Goal: Task Accomplishment & Management: Use online tool/utility

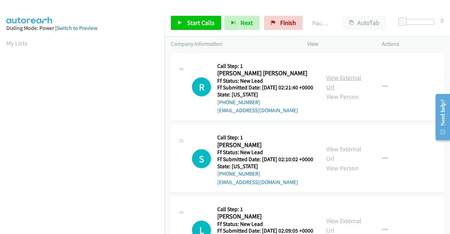
click at [342, 84] on link "View External Url" at bounding box center [343, 82] width 35 height 18
click at [340, 158] on link "View External Url" at bounding box center [343, 154] width 35 height 18
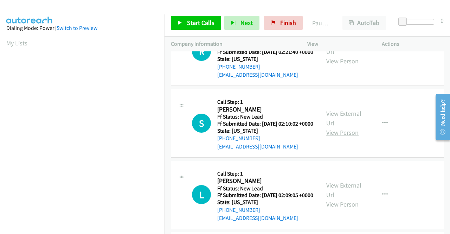
scroll to position [70, 0]
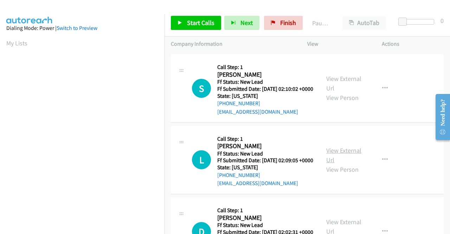
click at [338, 164] on link "View External Url" at bounding box center [343, 155] width 35 height 18
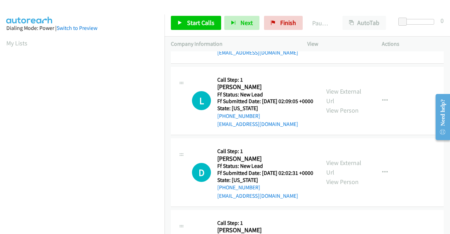
scroll to position [141, 0]
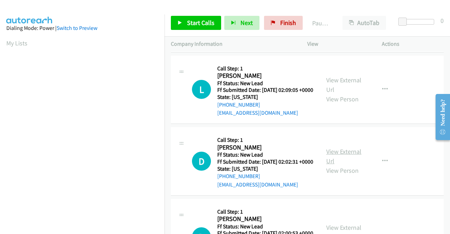
click at [338, 165] on link "View External Url" at bounding box center [343, 156] width 35 height 18
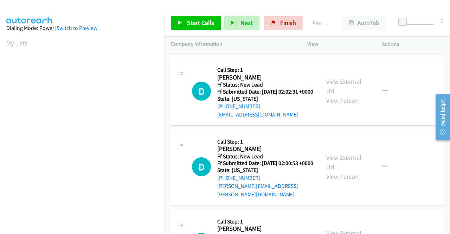
scroll to position [246, 0]
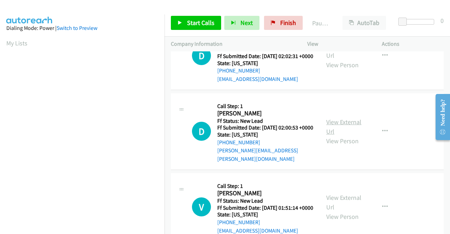
click at [349, 135] on link "View External Url" at bounding box center [343, 127] width 35 height 18
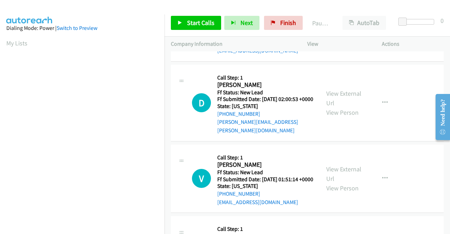
scroll to position [316, 0]
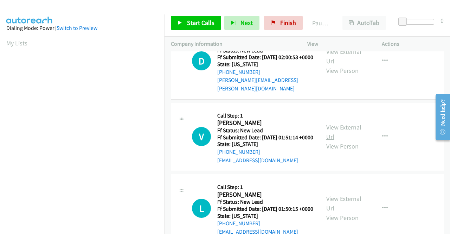
click at [354, 141] on link "View External Url" at bounding box center [343, 132] width 35 height 18
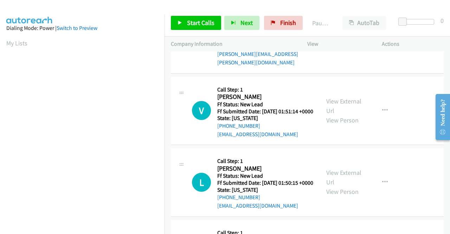
scroll to position [386, 0]
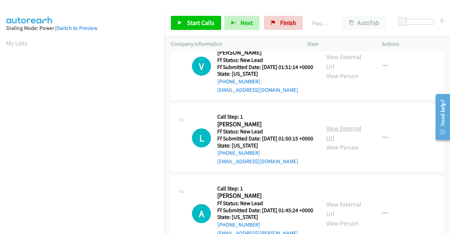
click at [352, 142] on link "View External Url" at bounding box center [343, 133] width 35 height 18
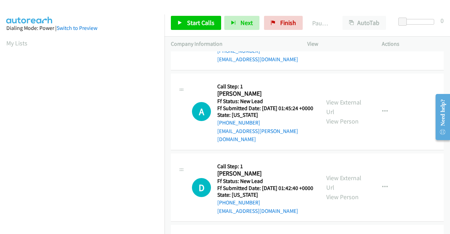
scroll to position [492, 0]
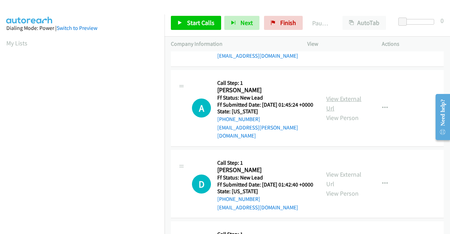
click at [326, 112] on link "View External Url" at bounding box center [343, 104] width 35 height 18
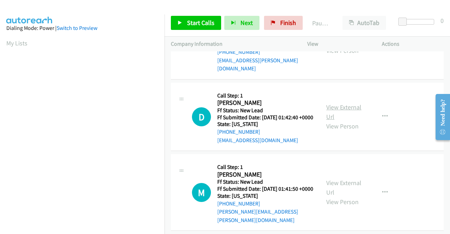
scroll to position [562, 0]
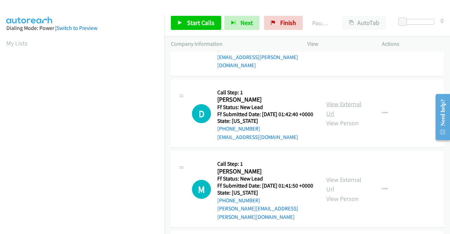
click at [338, 117] on link "View External Url" at bounding box center [343, 109] width 35 height 18
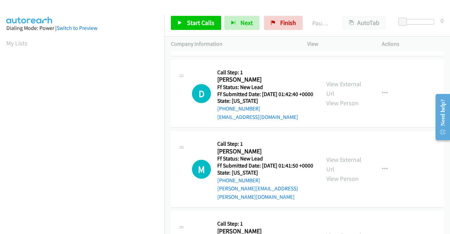
scroll to position [632, 0]
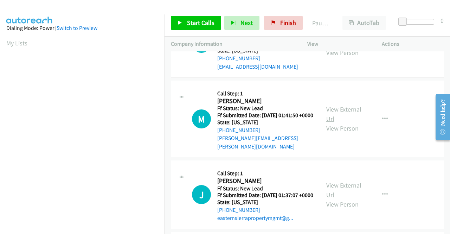
click at [344, 123] on link "View External Url" at bounding box center [343, 114] width 35 height 18
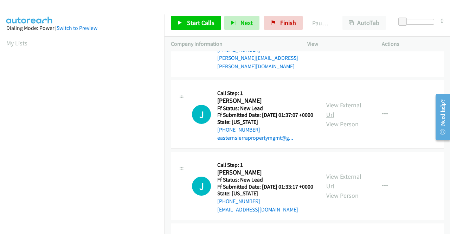
scroll to position [738, 0]
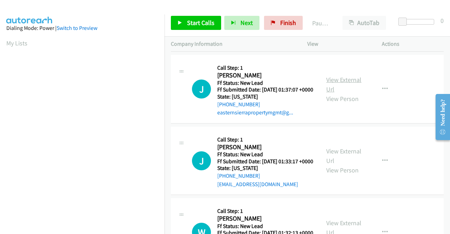
click at [334, 93] on link "View External Url" at bounding box center [343, 85] width 35 height 18
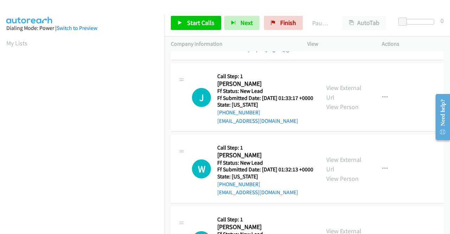
scroll to position [808, 0]
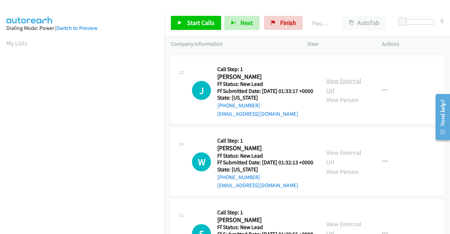
click at [339, 94] on link "View External Url" at bounding box center [343, 86] width 35 height 18
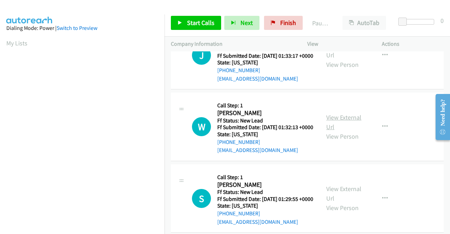
click at [340, 131] on link "View External Url" at bounding box center [343, 122] width 35 height 18
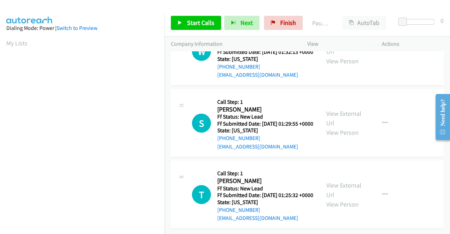
scroll to position [949, 0]
click at [339, 127] on link "View External Url" at bounding box center [343, 118] width 35 height 18
click at [350, 181] on link "View External Url" at bounding box center [343, 190] width 35 height 18
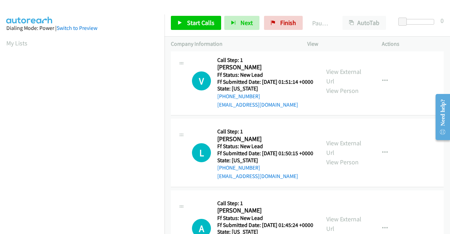
scroll to position [0, 0]
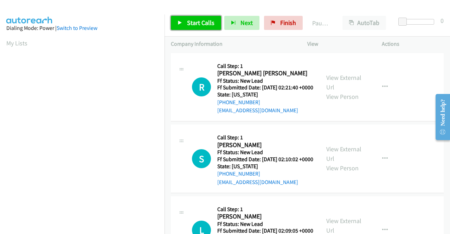
click at [212, 26] on span "Start Calls" at bounding box center [200, 23] width 27 height 8
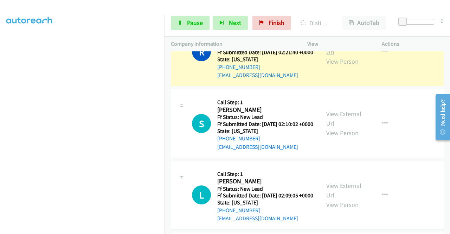
scroll to position [70, 0]
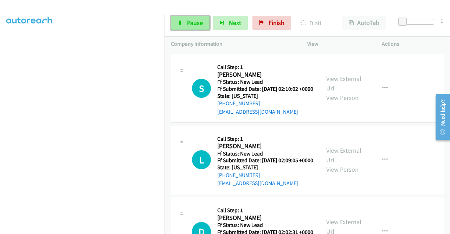
click at [193, 22] on span "Pause" at bounding box center [195, 23] width 16 height 8
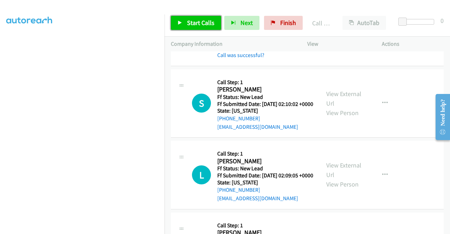
click at [206, 24] on span "Start Calls" at bounding box center [200, 23] width 27 height 8
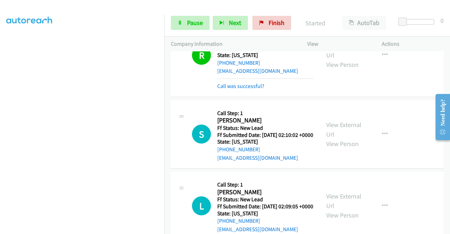
scroll to position [0, 0]
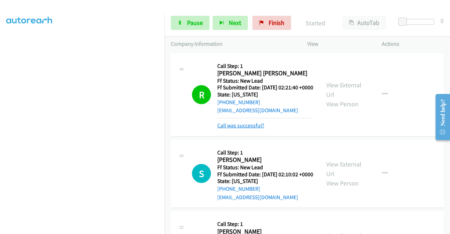
click at [253, 129] on link "Call was successful?" at bounding box center [240, 125] width 47 height 7
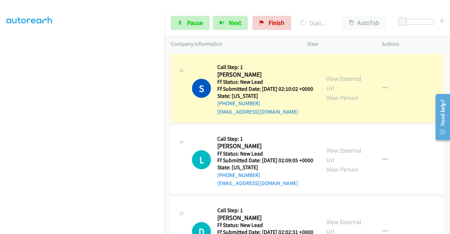
scroll to position [160, 0]
click at [189, 21] on span "Pause" at bounding box center [195, 23] width 16 height 8
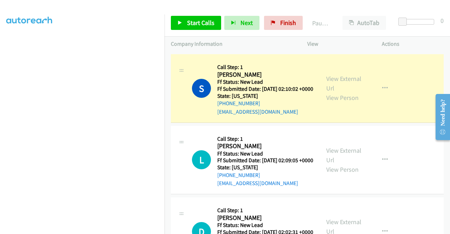
scroll to position [55, 0]
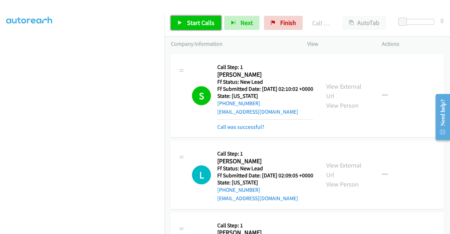
click at [197, 25] on span "Start Calls" at bounding box center [200, 23] width 27 height 8
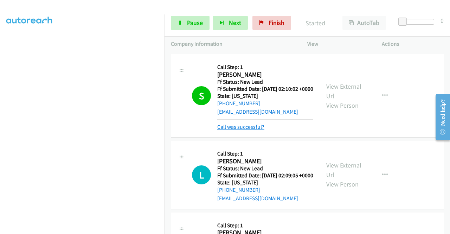
click at [257, 130] on link "Call was successful?" at bounding box center [240, 126] width 47 height 7
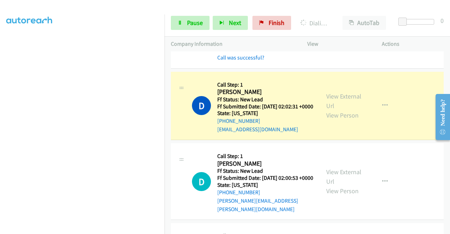
scroll to position [246, 0]
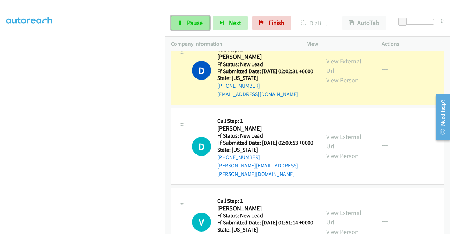
click at [197, 23] on span "Pause" at bounding box center [195, 23] width 16 height 8
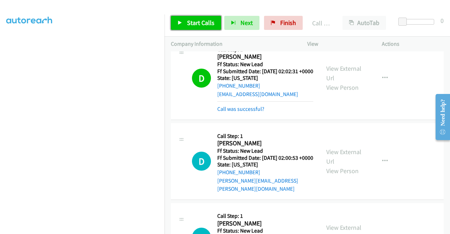
click at [190, 20] on span "Start Calls" at bounding box center [200, 23] width 27 height 8
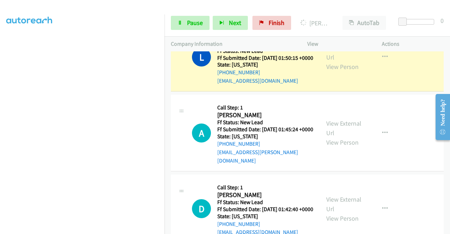
scroll to position [160, 0]
click at [199, 27] on link "Pause" at bounding box center [190, 23] width 39 height 14
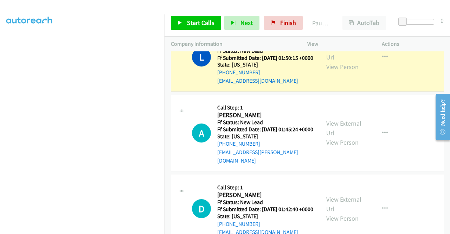
scroll to position [55, 0]
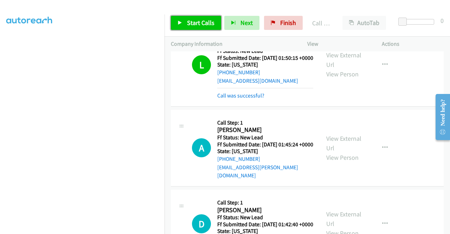
click at [192, 17] on link "Start Calls" at bounding box center [196, 23] width 50 height 14
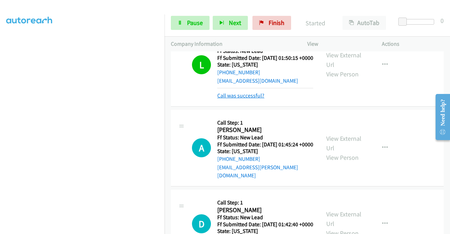
click at [254, 99] on link "Call was successful?" at bounding box center [240, 95] width 47 height 7
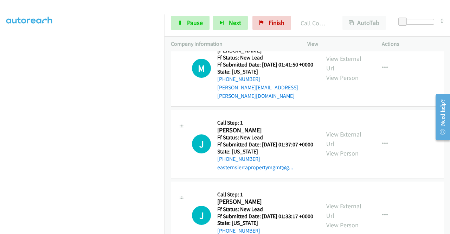
scroll to position [738, 0]
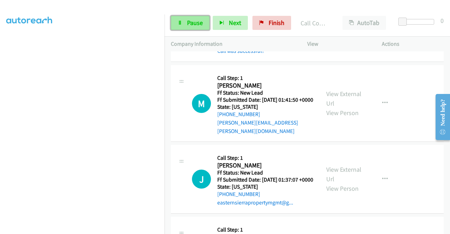
click at [189, 26] on span "Pause" at bounding box center [195, 23] width 16 height 8
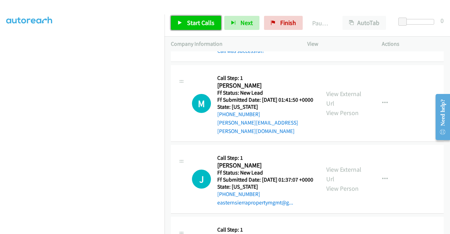
click at [189, 28] on link "Start Calls" at bounding box center [196, 23] width 50 height 14
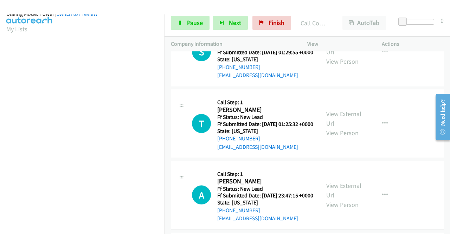
scroll to position [160, 0]
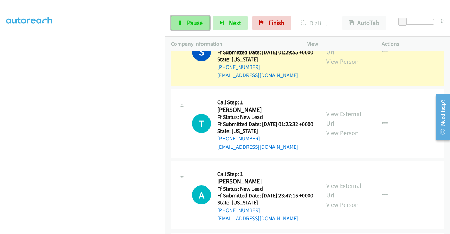
click at [188, 19] on span "Pause" at bounding box center [195, 23] width 16 height 8
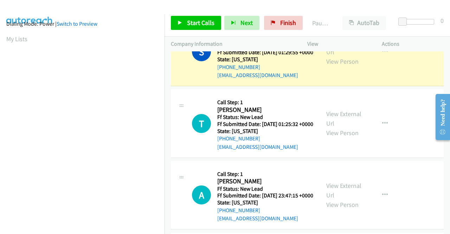
scroll to position [0, 0]
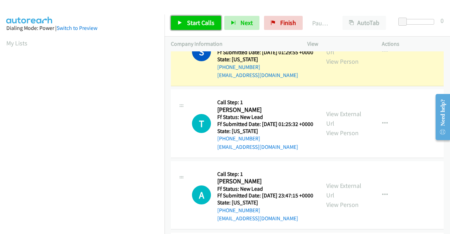
click at [196, 24] on span "Start Calls" at bounding box center [200, 23] width 27 height 8
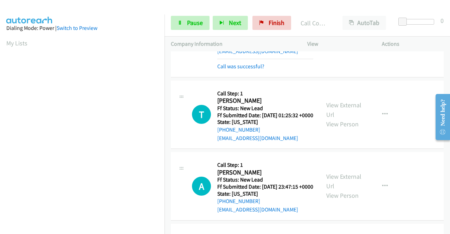
scroll to position [1159, 0]
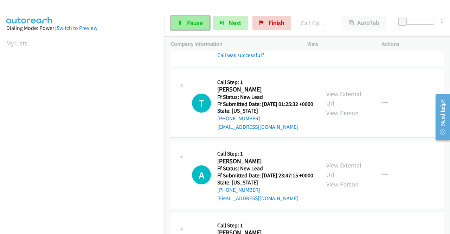
click at [193, 21] on span "Pause" at bounding box center [195, 23] width 16 height 8
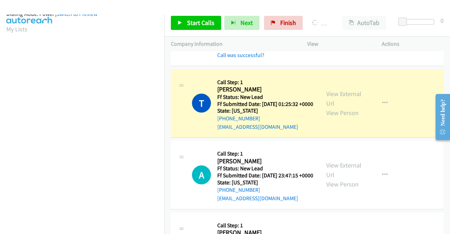
scroll to position [160, 0]
click at [260, 59] on div "Call was successful?" at bounding box center [265, 55] width 96 height 8
click at [256, 58] on link "Call was successful?" at bounding box center [240, 55] width 47 height 7
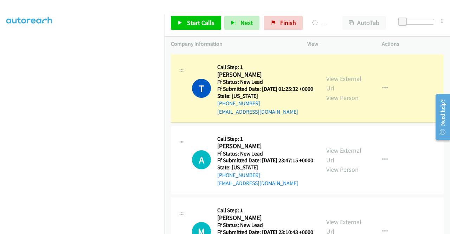
click at [382, 19] on icon "button" at bounding box center [385, 17] width 6 height 6
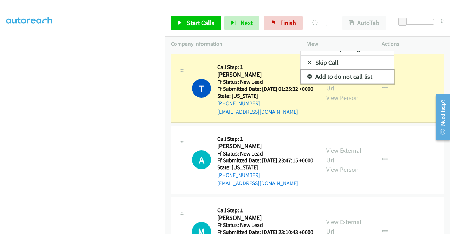
click at [358, 84] on link "Add to do not call list" at bounding box center [346, 77] width 93 height 14
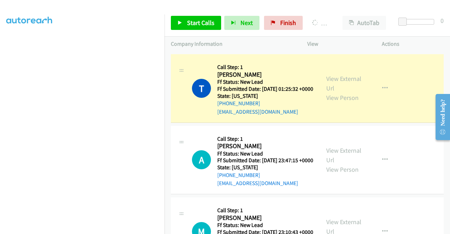
scroll to position [0, 0]
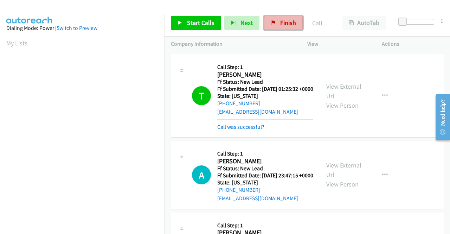
click at [288, 26] on span "Finish" at bounding box center [288, 23] width 16 height 8
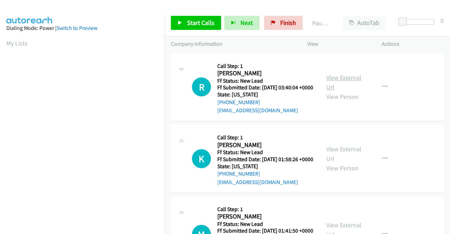
click at [336, 81] on link "View External Url" at bounding box center [343, 82] width 35 height 18
click at [342, 159] on link "View External Url" at bounding box center [343, 154] width 35 height 18
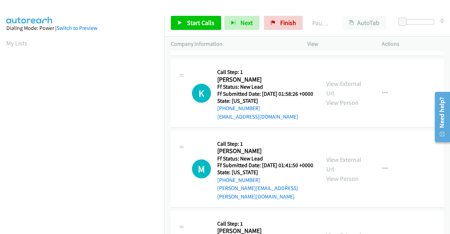
scroll to position [70, 0]
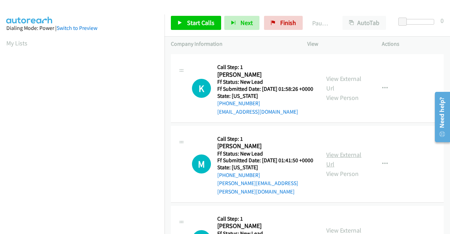
click at [330, 167] on link "View External Url" at bounding box center [343, 159] width 35 height 18
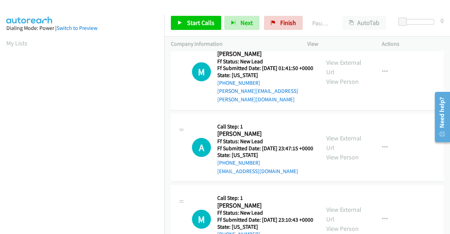
scroll to position [176, 0]
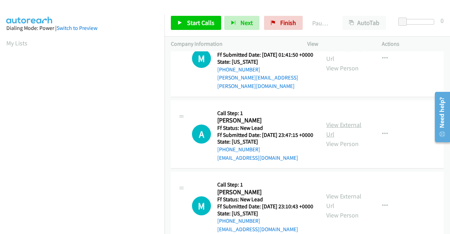
click at [341, 138] on link "View External Url" at bounding box center [343, 130] width 35 height 18
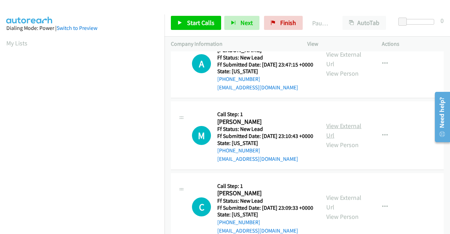
click at [339, 139] on link "View External Url" at bounding box center [343, 131] width 35 height 18
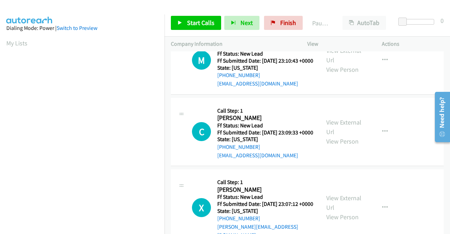
scroll to position [351, 0]
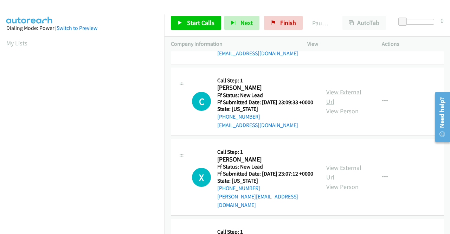
click at [344, 105] on link "View External Url" at bounding box center [343, 97] width 35 height 18
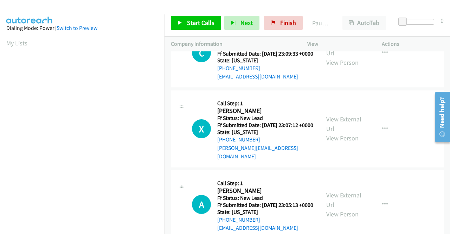
scroll to position [422, 0]
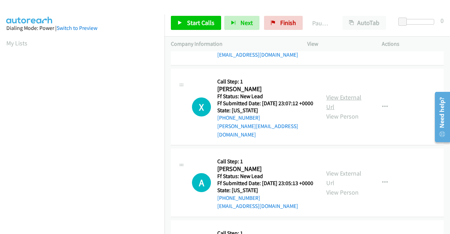
click at [337, 111] on link "View External Url" at bounding box center [343, 102] width 35 height 18
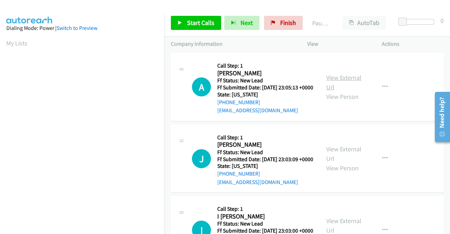
scroll to position [527, 0]
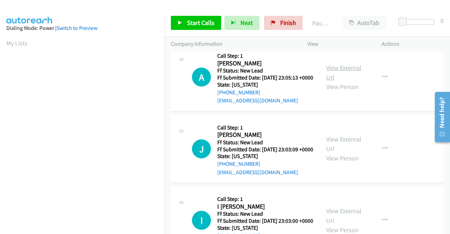
click at [333, 81] on link "View External Url" at bounding box center [343, 73] width 35 height 18
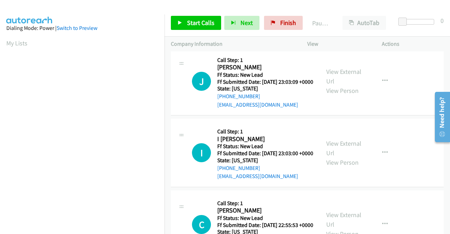
scroll to position [597, 0]
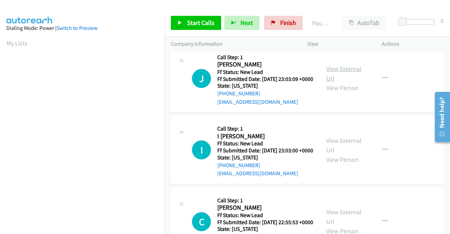
click at [332, 82] on link "View External Url" at bounding box center [343, 74] width 35 height 18
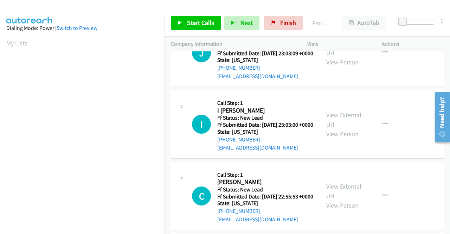
scroll to position [632, 0]
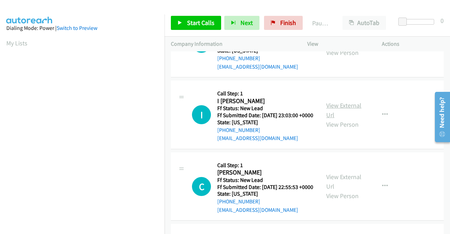
click at [344, 119] on link "View External Url" at bounding box center [343, 110] width 35 height 18
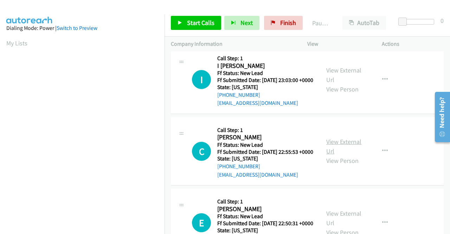
click at [349, 155] on link "View External Url" at bounding box center [343, 146] width 35 height 18
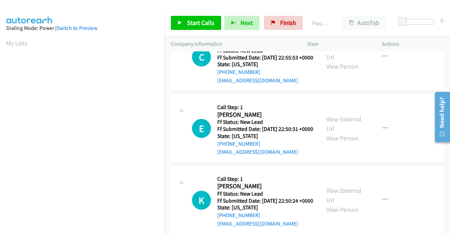
scroll to position [773, 0]
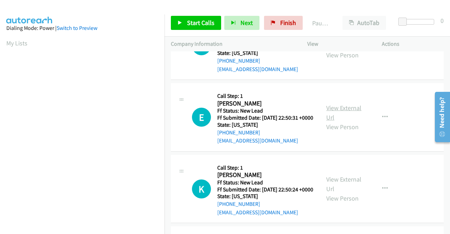
click at [345, 121] on link "View External Url" at bounding box center [343, 113] width 35 height 18
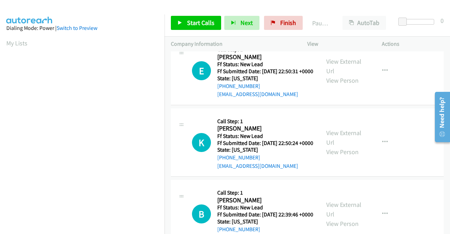
scroll to position [843, 0]
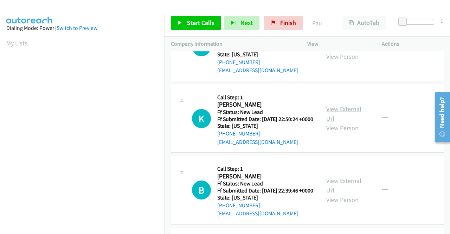
click at [333, 122] on link "View External Url" at bounding box center [343, 114] width 35 height 18
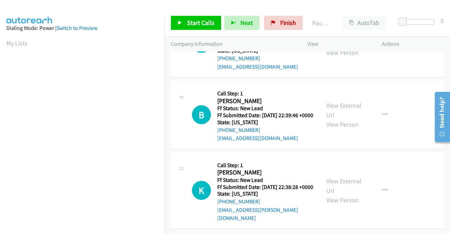
scroll to position [984, 0]
click at [344, 113] on link "View External Url" at bounding box center [343, 110] width 35 height 18
click at [357, 177] on link "View External Url" at bounding box center [343, 186] width 35 height 18
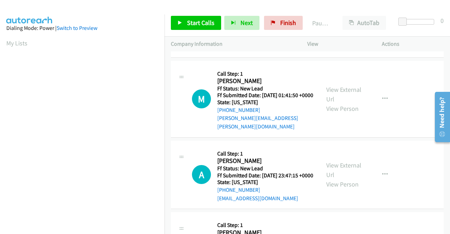
scroll to position [176, 0]
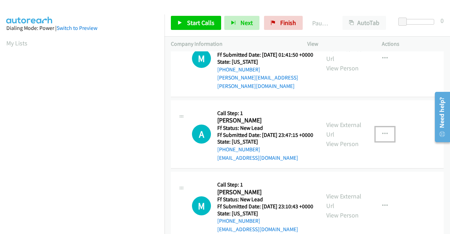
click at [384, 141] on button "button" at bounding box center [384, 134] width 19 height 14
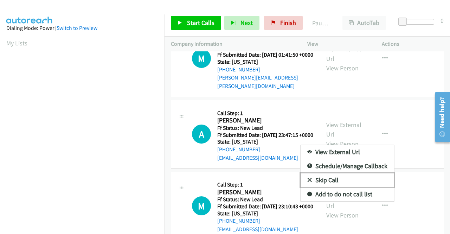
click at [340, 187] on link "Skip Call" at bounding box center [346, 180] width 93 height 14
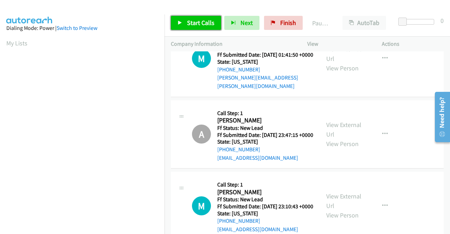
drag, startPoint x: 203, startPoint y: 19, endPoint x: 219, endPoint y: 22, distance: 16.2
click at [203, 19] on span "Start Calls" at bounding box center [200, 23] width 27 height 8
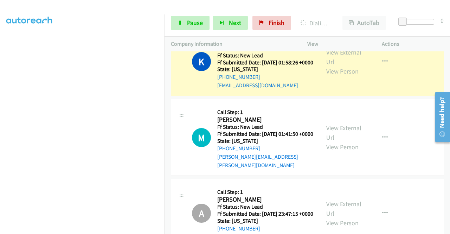
scroll to position [105, 0]
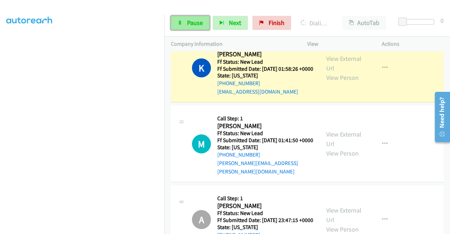
click at [186, 22] on link "Pause" at bounding box center [190, 23] width 39 height 14
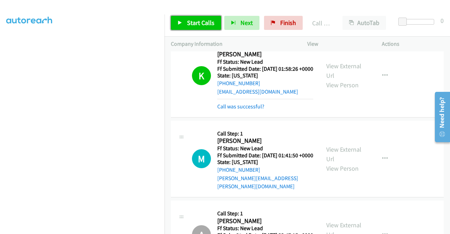
click at [214, 20] on link "Start Calls" at bounding box center [196, 23] width 50 height 14
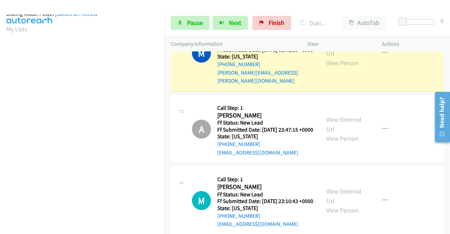
scroll to position [160, 0]
click at [195, 19] on span "Pause" at bounding box center [195, 23] width 16 height 8
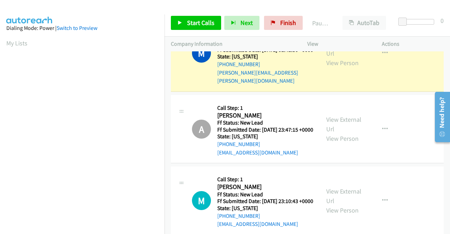
scroll to position [0, 0]
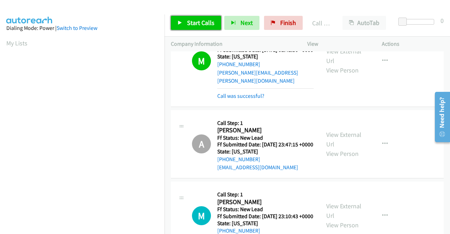
click at [192, 22] on span "Start Calls" at bounding box center [200, 23] width 27 height 8
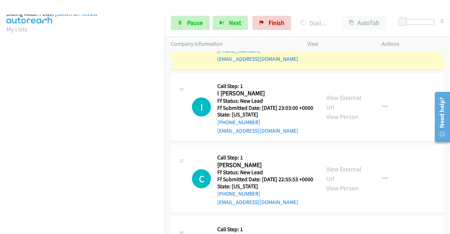
scroll to position [160, 0]
click at [196, 24] on span "Pause" at bounding box center [195, 23] width 16 height 8
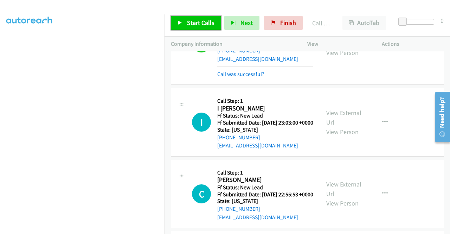
click at [187, 20] on span "Start Calls" at bounding box center [200, 23] width 27 height 8
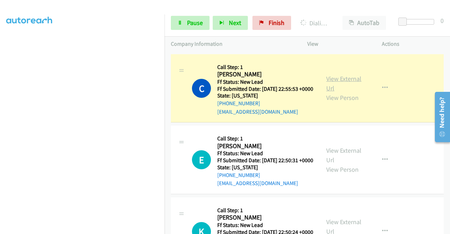
scroll to position [885, 0]
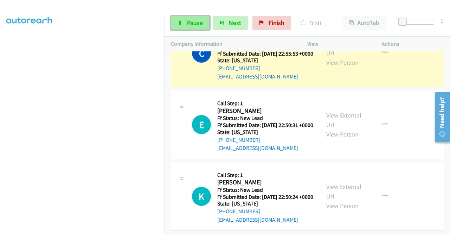
click at [193, 26] on span "Pause" at bounding box center [195, 23] width 16 height 8
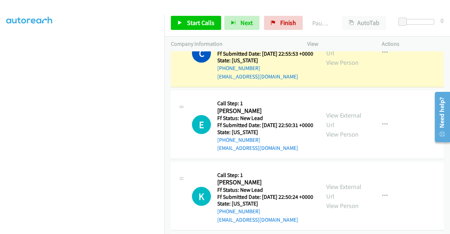
scroll to position [20, 0]
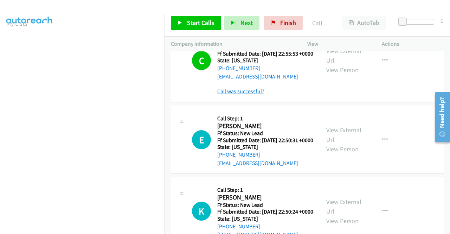
click at [240, 95] on link "Call was successful?" at bounding box center [240, 91] width 47 height 7
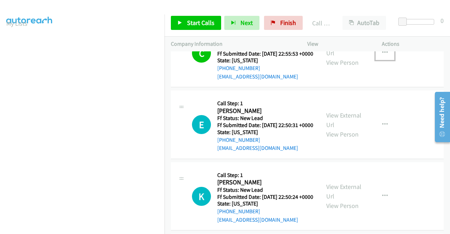
click at [382, 56] on icon "button" at bounding box center [385, 53] width 6 height 6
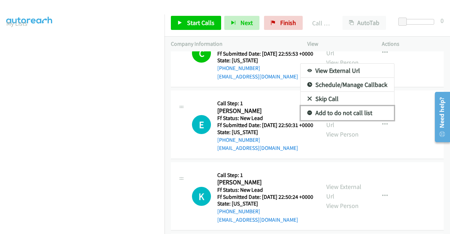
click at [336, 120] on link "Add to do not call list" at bounding box center [346, 113] width 93 height 14
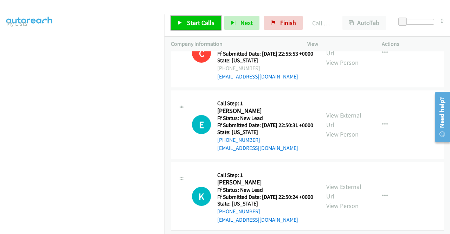
click at [197, 19] on span "Start Calls" at bounding box center [200, 23] width 27 height 8
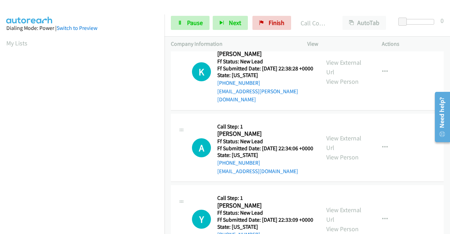
scroll to position [1209, 0]
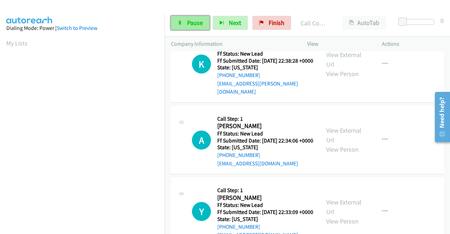
click at [196, 21] on span "Pause" at bounding box center [195, 23] width 16 height 8
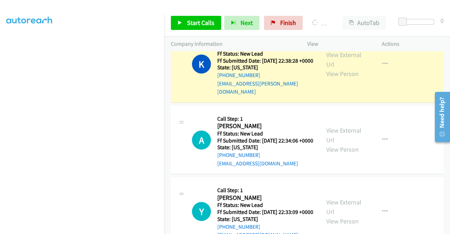
scroll to position [0, 0]
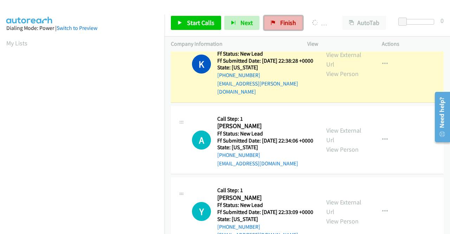
click at [291, 24] on span "Finish" at bounding box center [288, 23] width 16 height 8
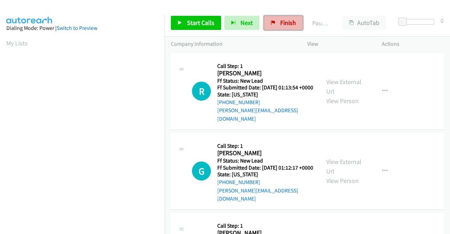
click at [291, 25] on span "Finish" at bounding box center [288, 23] width 16 height 8
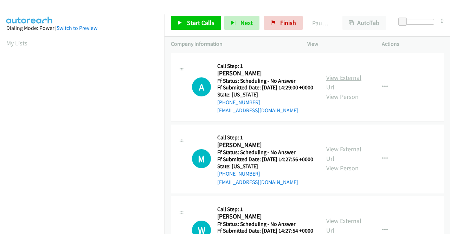
click at [329, 83] on link "View External Url" at bounding box center [343, 82] width 35 height 18
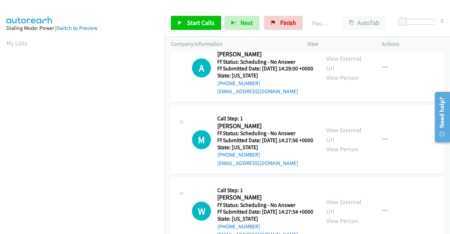
scroll to position [35, 0]
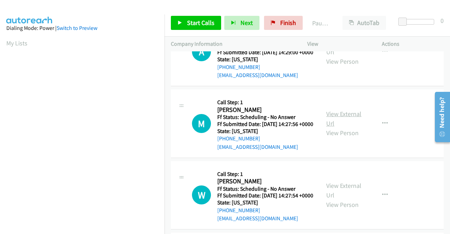
click at [342, 123] on link "View External Url" at bounding box center [343, 119] width 35 height 18
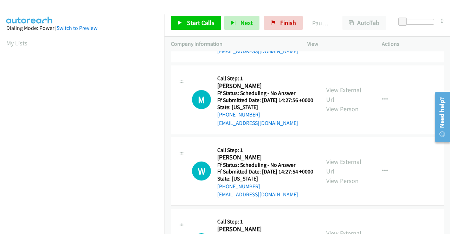
scroll to position [70, 0]
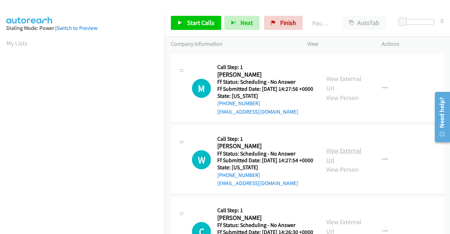
click at [351, 164] on link "View External Url" at bounding box center [343, 155] width 35 height 18
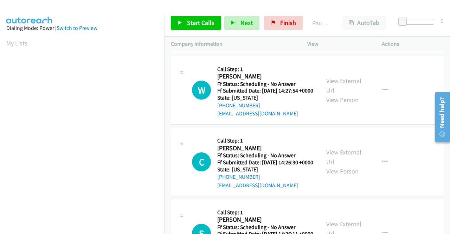
scroll to position [141, 0]
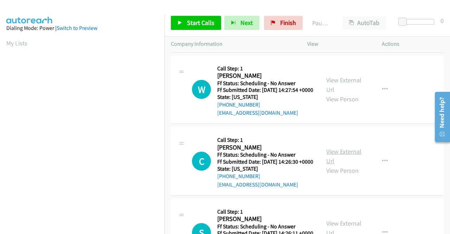
click at [346, 165] on link "View External Url" at bounding box center [343, 156] width 35 height 18
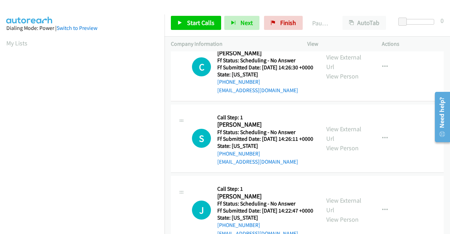
scroll to position [246, 0]
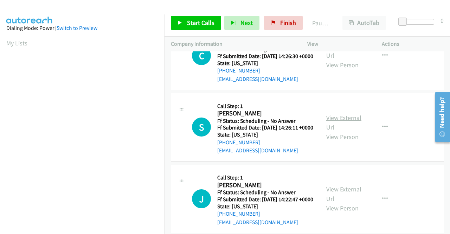
click at [335, 131] on link "View External Url" at bounding box center [343, 122] width 35 height 18
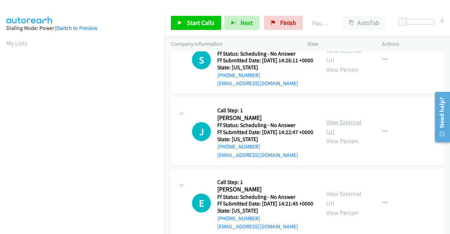
scroll to position [316, 0]
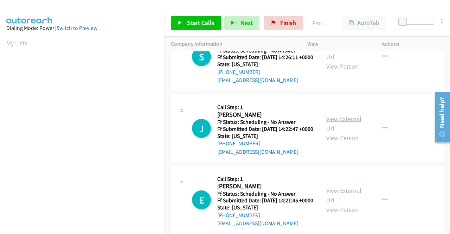
click at [344, 132] on link "View External Url" at bounding box center [343, 124] width 35 height 18
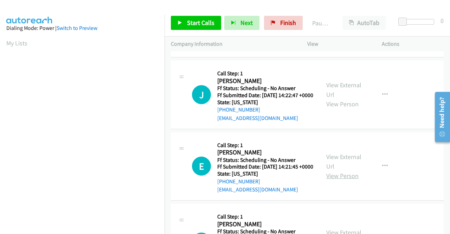
scroll to position [386, 0]
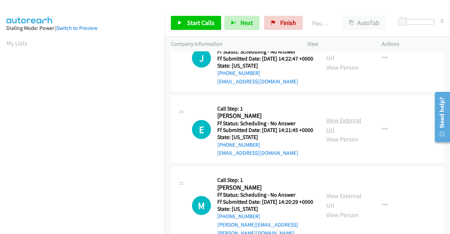
click at [347, 134] on link "View External Url" at bounding box center [343, 125] width 35 height 18
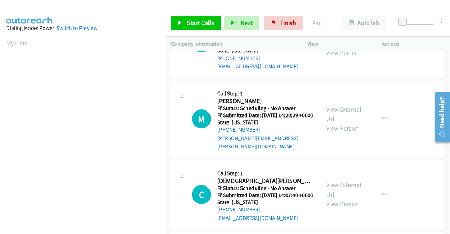
scroll to position [492, 0]
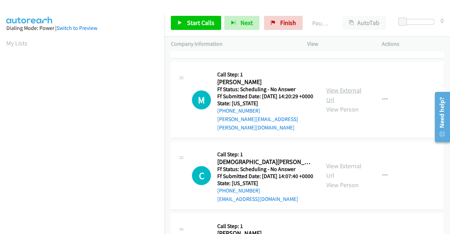
click at [353, 104] on link "View External Url" at bounding box center [343, 95] width 35 height 18
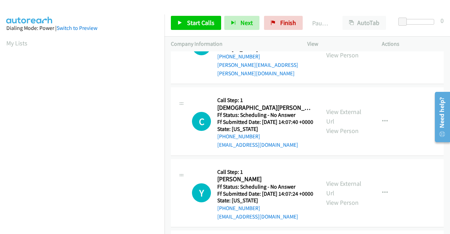
scroll to position [562, 0]
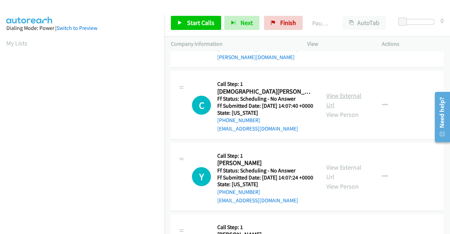
click at [335, 109] on link "View External Url" at bounding box center [343, 100] width 35 height 18
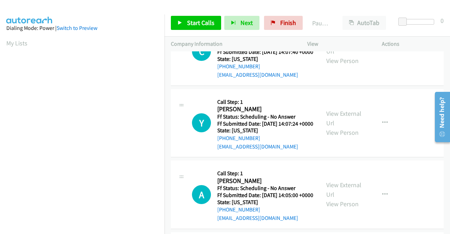
scroll to position [632, 0]
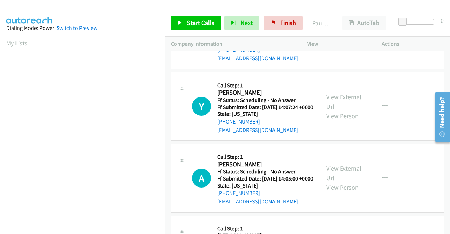
click at [338, 110] on link "View External Url" at bounding box center [343, 102] width 35 height 18
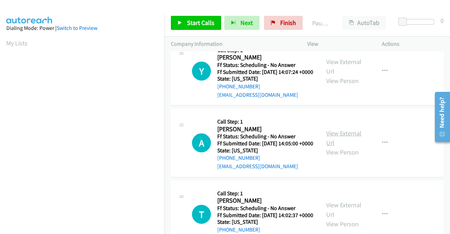
click at [345, 147] on link "View External Url" at bounding box center [343, 138] width 35 height 18
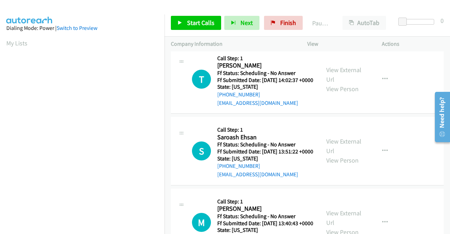
scroll to position [808, 0]
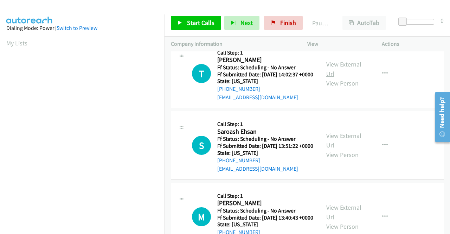
click at [341, 78] on link "View External Url" at bounding box center [343, 69] width 35 height 18
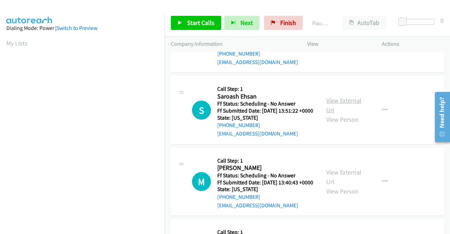
click at [346, 114] on link "View External Url" at bounding box center [343, 105] width 35 height 18
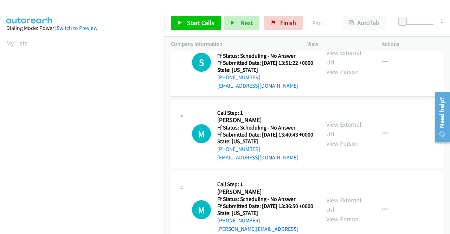
scroll to position [949, 0]
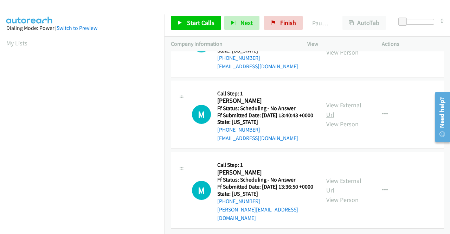
click at [353, 118] on link "View External Url" at bounding box center [343, 110] width 35 height 18
click at [338, 176] on link "View External Url" at bounding box center [343, 185] width 35 height 18
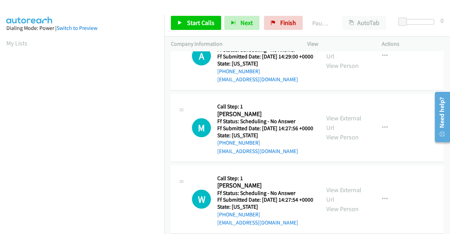
scroll to position [0, 0]
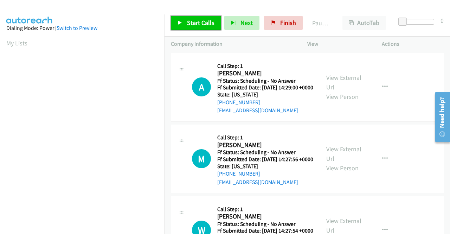
click at [211, 24] on span "Start Calls" at bounding box center [200, 23] width 27 height 8
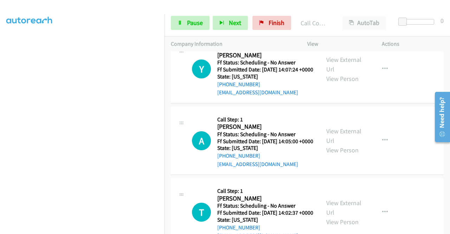
scroll to position [815, 0]
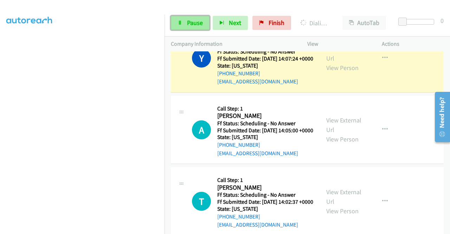
click at [200, 22] on span "Pause" at bounding box center [195, 23] width 16 height 8
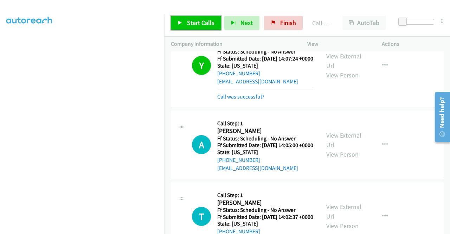
click at [200, 21] on span "Start Calls" at bounding box center [200, 23] width 27 height 8
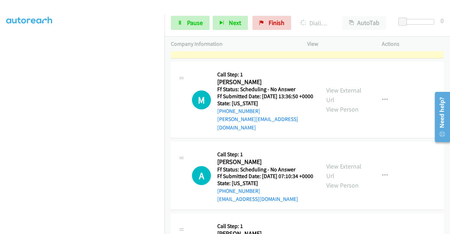
scroll to position [1202, 0]
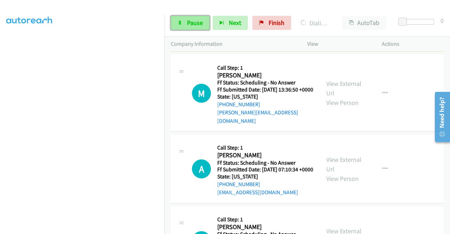
click at [194, 20] on span "Pause" at bounding box center [195, 23] width 16 height 8
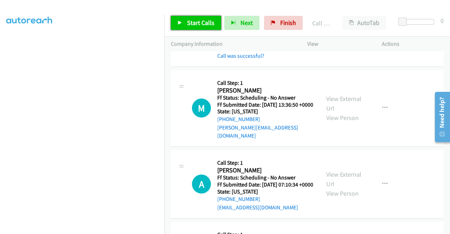
click at [199, 25] on span "Start Calls" at bounding box center [200, 23] width 27 height 8
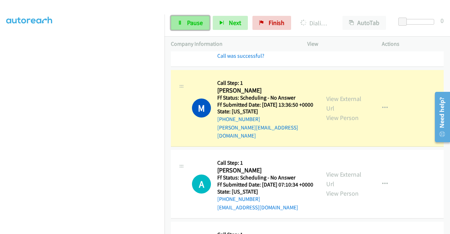
click at [203, 20] on link "Pause" at bounding box center [190, 23] width 39 height 14
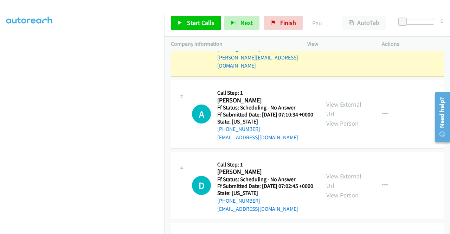
scroll to position [1272, 0]
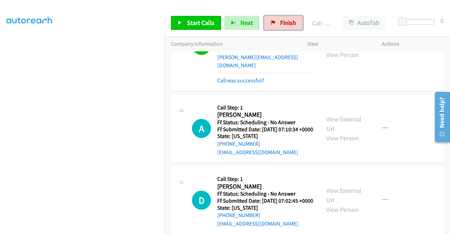
drag, startPoint x: 285, startPoint y: 23, endPoint x: 254, endPoint y: 37, distance: 34.0
click at [285, 23] on span "Finish" at bounding box center [288, 23] width 16 height 8
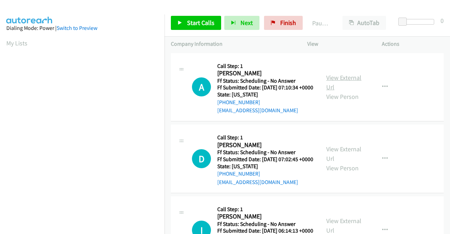
click at [345, 80] on link "View External Url" at bounding box center [343, 82] width 35 height 18
click at [344, 157] on link "View External Url" at bounding box center [343, 154] width 35 height 18
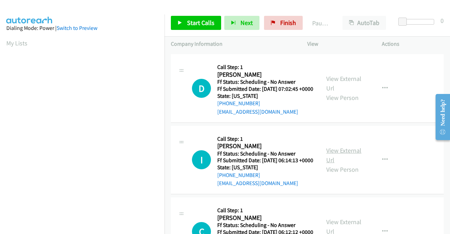
click at [353, 164] on link "View External Url" at bounding box center [343, 155] width 35 height 18
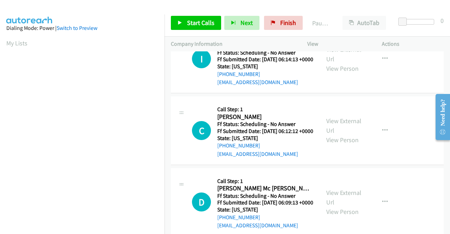
scroll to position [176, 0]
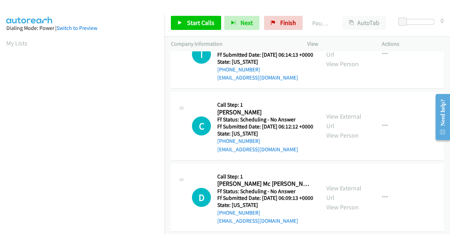
click at [340, 140] on div "View External Url View Person" at bounding box center [344, 125] width 37 height 28
click at [341, 130] on link "View External Url" at bounding box center [343, 121] width 35 height 18
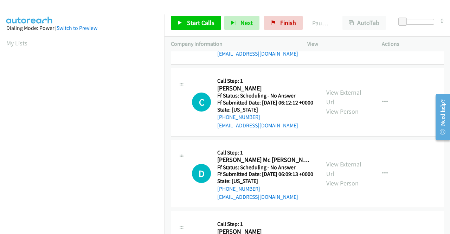
scroll to position [211, 0]
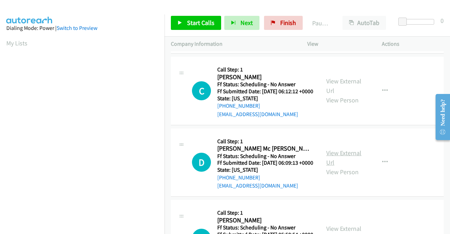
click at [345, 166] on link "View External Url" at bounding box center [343, 158] width 35 height 18
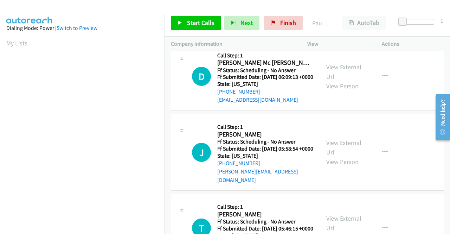
scroll to position [316, 0]
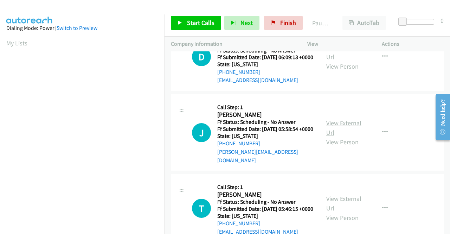
drag, startPoint x: 335, startPoint y: 161, endPoint x: 337, endPoint y: 158, distance: 4.1
click at [335, 147] on div "View External Url View Person" at bounding box center [344, 132] width 37 height 28
click at [338, 136] on link "View External Url" at bounding box center [343, 128] width 35 height 18
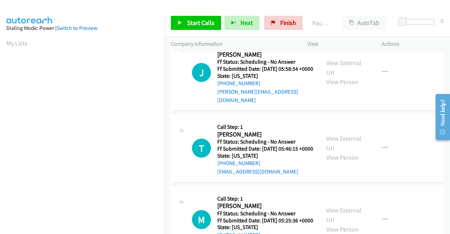
scroll to position [386, 0]
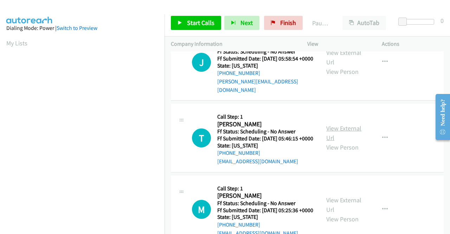
click at [342, 142] on link "View External Url" at bounding box center [343, 133] width 35 height 18
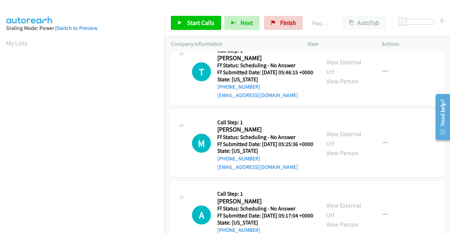
scroll to position [457, 0]
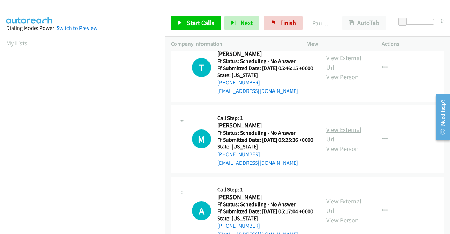
click at [339, 143] on link "View External Url" at bounding box center [343, 134] width 35 height 18
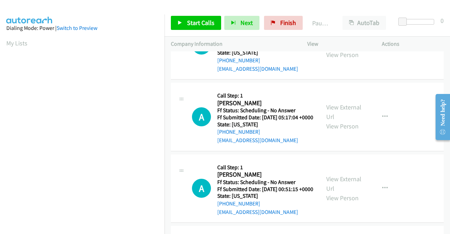
scroll to position [562, 0]
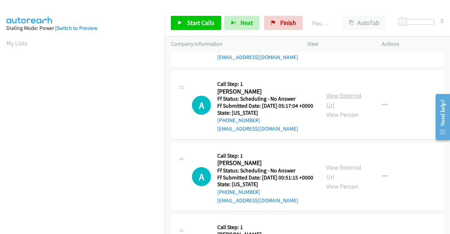
click at [339, 109] on link "View External Url" at bounding box center [343, 100] width 35 height 18
click at [288, 26] on span "Finish" at bounding box center [288, 23] width 16 height 8
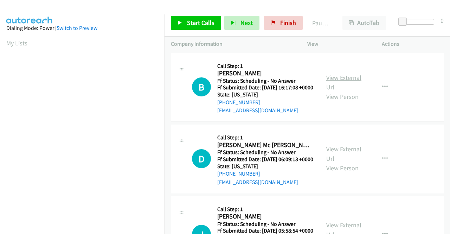
click at [345, 81] on link "View External Url" at bounding box center [343, 82] width 35 height 18
click at [346, 158] on link "View External Url" at bounding box center [343, 154] width 35 height 18
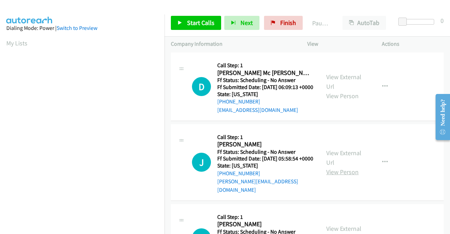
scroll to position [105, 0]
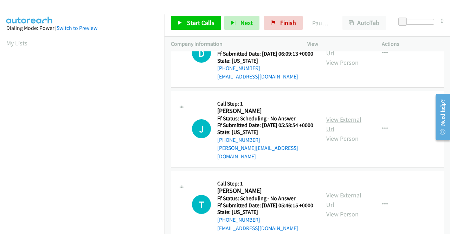
click at [343, 130] on link "View External Url" at bounding box center [343, 124] width 35 height 18
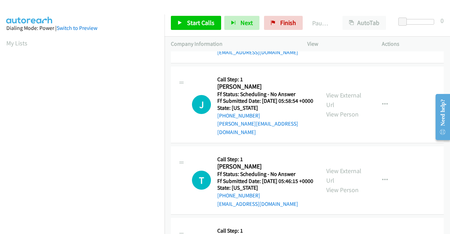
scroll to position [141, 0]
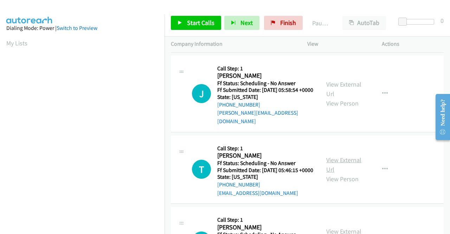
click at [343, 173] on link "View External Url" at bounding box center [343, 165] width 35 height 18
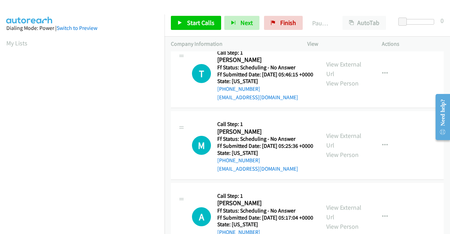
scroll to position [246, 0]
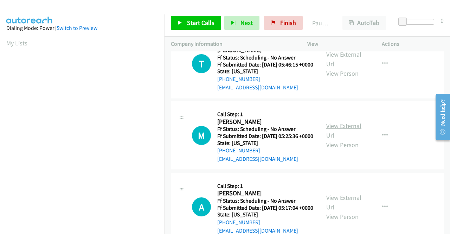
click at [343, 139] on link "View External Url" at bounding box center [343, 131] width 35 height 18
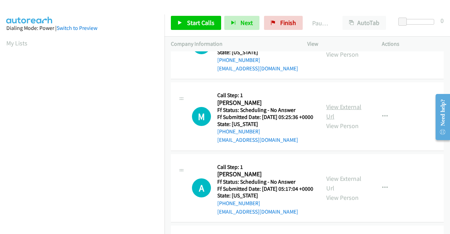
scroll to position [281, 0]
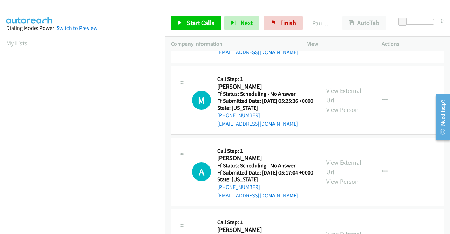
click at [342, 176] on link "View External Url" at bounding box center [343, 167] width 35 height 18
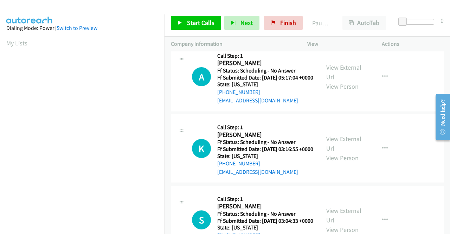
scroll to position [386, 0]
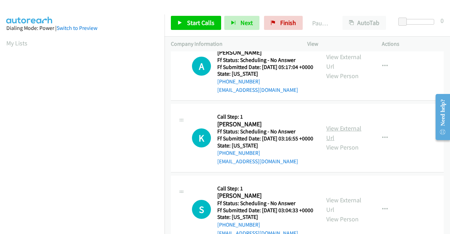
click at [346, 142] on link "View External Url" at bounding box center [343, 133] width 35 height 18
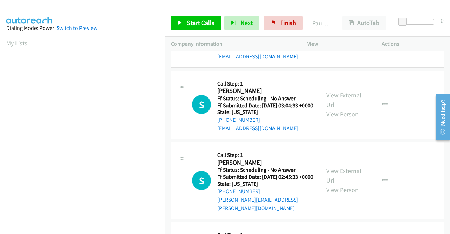
scroll to position [492, 0]
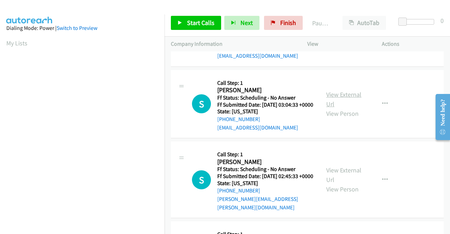
click at [340, 108] on link "View External Url" at bounding box center [343, 99] width 35 height 18
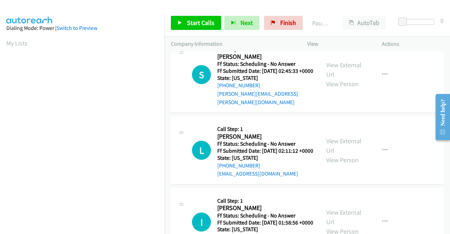
scroll to position [597, 0]
click at [340, 105] on div "View External Url View Person View External Url Email Schedule/Manage Callback …" at bounding box center [360, 74] width 81 height 64
click at [338, 78] on link "View External Url" at bounding box center [343, 69] width 35 height 18
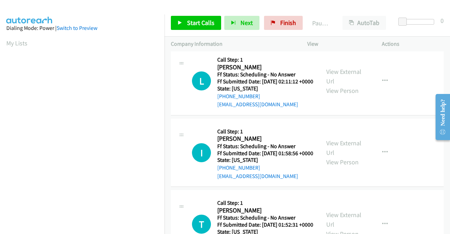
scroll to position [668, 0]
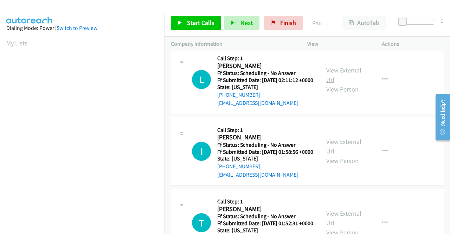
click at [348, 84] on link "View External Url" at bounding box center [343, 75] width 35 height 18
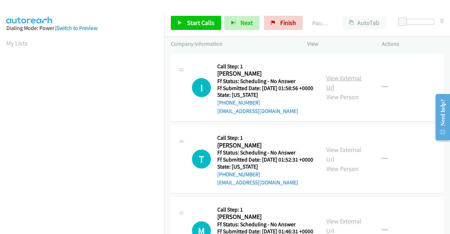
scroll to position [738, 0]
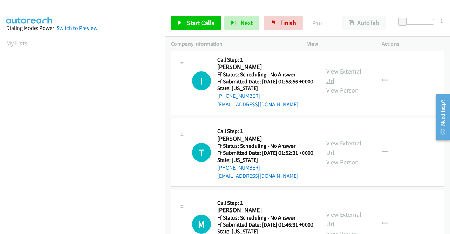
click at [347, 85] on link "View External Url" at bounding box center [343, 76] width 35 height 18
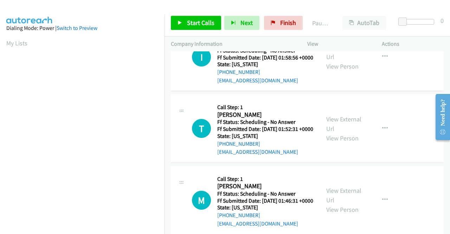
scroll to position [773, 0]
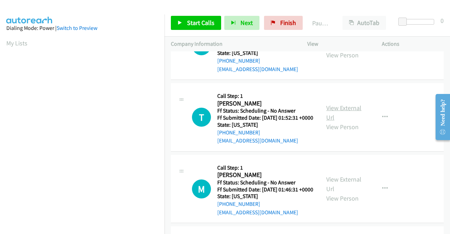
click at [354, 121] on link "View External Url" at bounding box center [343, 113] width 35 height 18
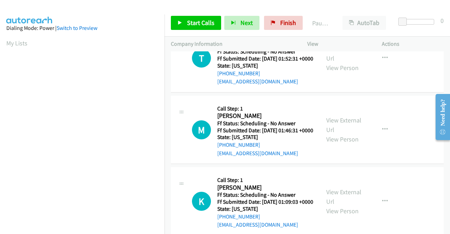
scroll to position [843, 0]
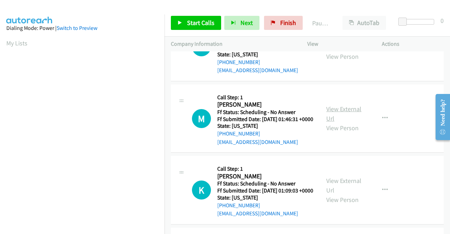
click at [352, 122] on link "View External Url" at bounding box center [343, 114] width 35 height 18
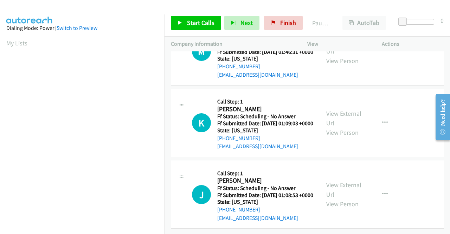
scroll to position [984, 0]
click at [339, 116] on link "View External Url" at bounding box center [343, 118] width 35 height 18
click at [337, 191] on link "View External Url" at bounding box center [343, 190] width 35 height 18
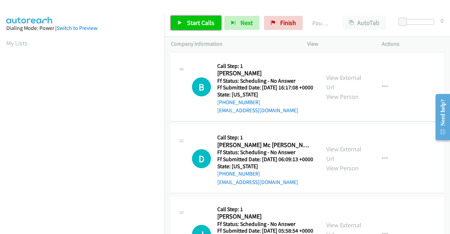
click at [207, 27] on link "Start Calls" at bounding box center [196, 23] width 50 height 14
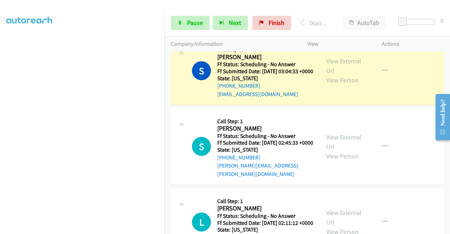
scroll to position [632, 0]
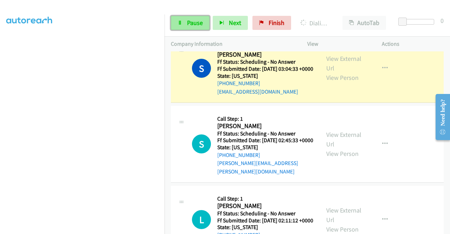
click at [186, 17] on link "Pause" at bounding box center [190, 23] width 39 height 14
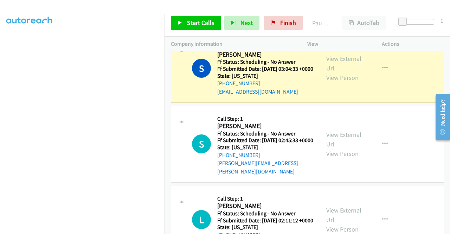
scroll to position [160, 0]
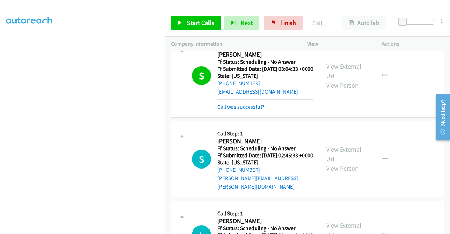
click at [248, 110] on link "Call was successful?" at bounding box center [240, 106] width 47 height 7
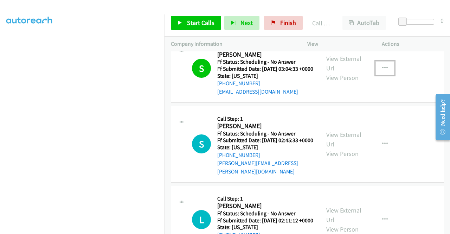
click at [386, 75] on button "button" at bounding box center [384, 68] width 19 height 14
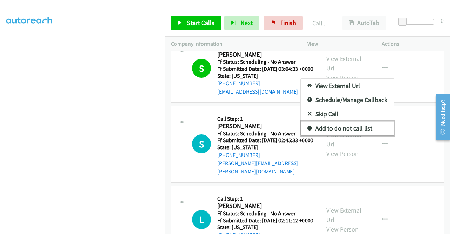
click at [349, 135] on link "Add to do not call list" at bounding box center [346, 128] width 93 height 14
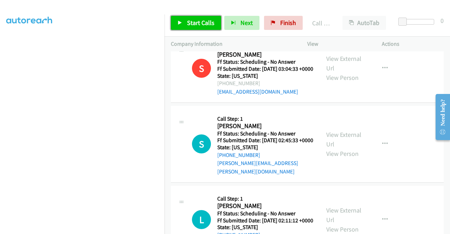
click at [206, 24] on span "Start Calls" at bounding box center [200, 23] width 27 height 8
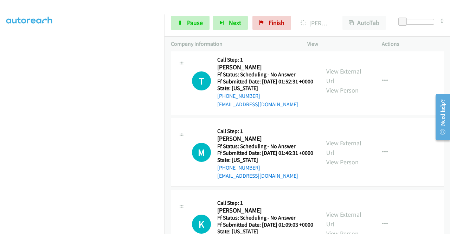
scroll to position [949, 0]
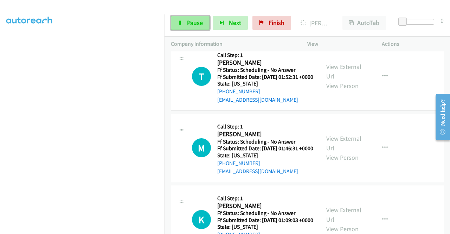
click at [190, 27] on link "Pause" at bounding box center [190, 23] width 39 height 14
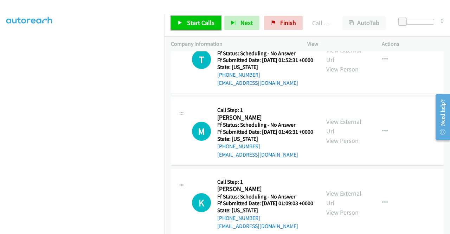
scroll to position [991, 0]
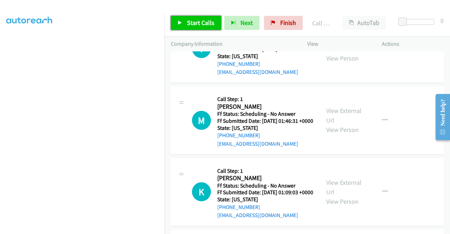
click at [200, 26] on span "Start Calls" at bounding box center [200, 23] width 27 height 8
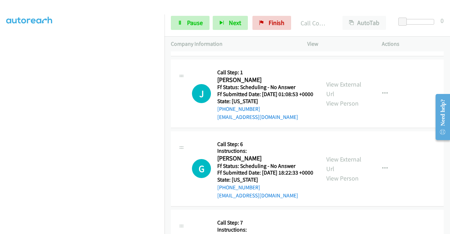
scroll to position [1202, 0]
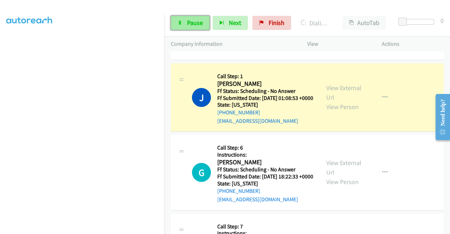
click at [198, 24] on span "Pause" at bounding box center [195, 23] width 16 height 8
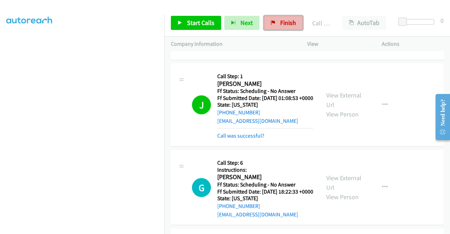
click at [296, 24] on link "Finish" at bounding box center [283, 23] width 39 height 14
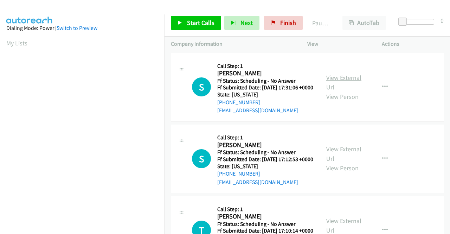
click at [341, 83] on link "View External Url" at bounding box center [343, 82] width 35 height 18
click at [344, 160] on link "View External Url" at bounding box center [343, 154] width 35 height 18
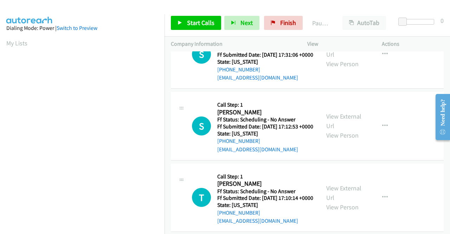
scroll to position [70, 0]
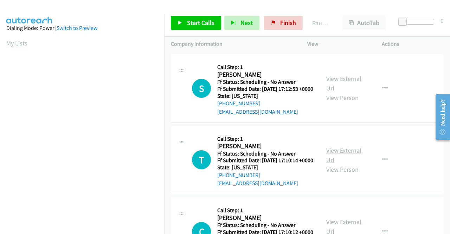
click at [343, 164] on link "View External Url" at bounding box center [343, 155] width 35 height 18
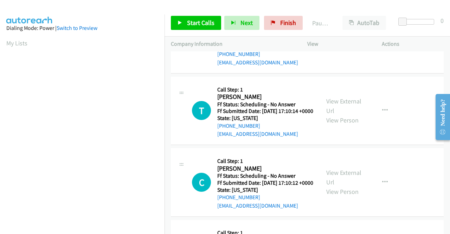
scroll to position [141, 0]
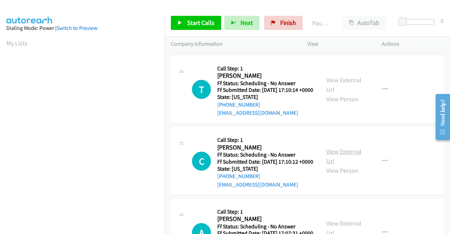
click at [332, 165] on link "View External Url" at bounding box center [343, 156] width 35 height 18
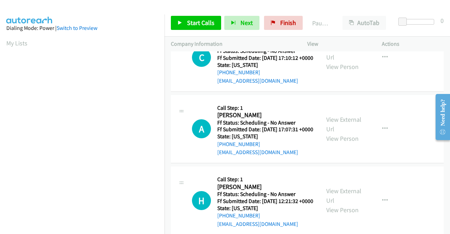
scroll to position [246, 0]
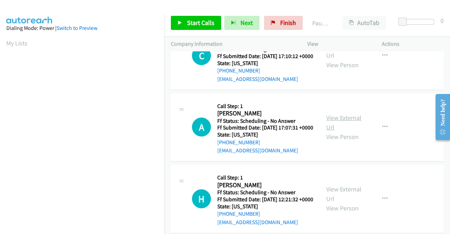
click at [329, 131] on link "View External Url" at bounding box center [343, 122] width 35 height 18
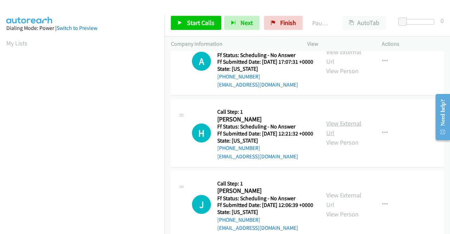
scroll to position [316, 0]
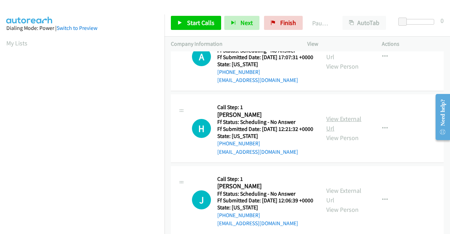
click at [335, 132] on link "View External Url" at bounding box center [343, 124] width 35 height 18
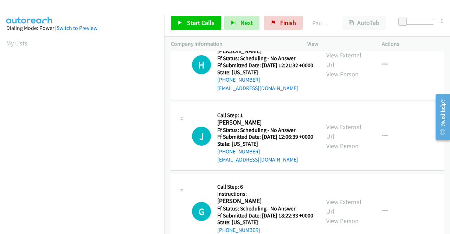
scroll to position [386, 0]
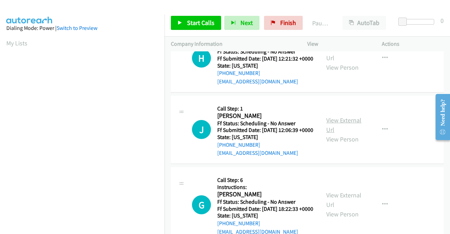
click at [336, 134] on link "View External Url" at bounding box center [343, 125] width 35 height 18
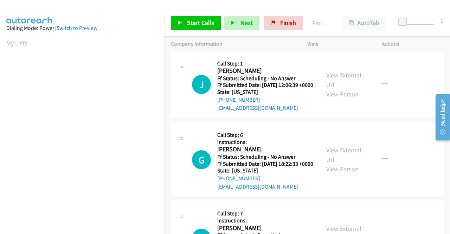
scroll to position [457, 0]
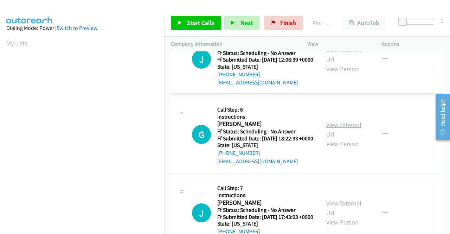
click at [332, 138] on link "View External Url" at bounding box center [343, 130] width 35 height 18
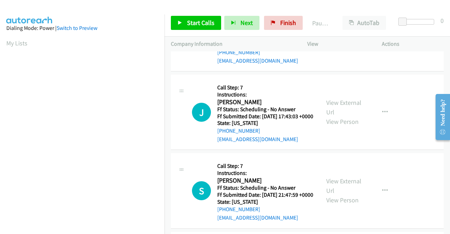
scroll to position [597, 0]
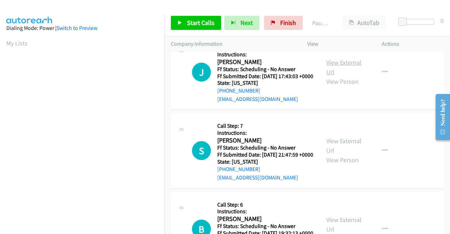
click at [351, 76] on link "View External Url" at bounding box center [343, 67] width 35 height 18
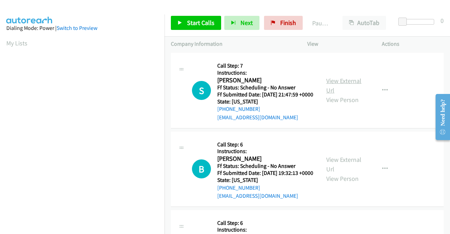
scroll to position [668, 0]
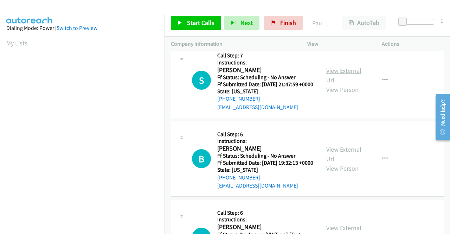
click at [346, 84] on link "View External Url" at bounding box center [343, 75] width 35 height 18
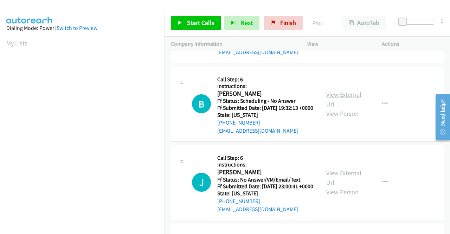
scroll to position [738, 0]
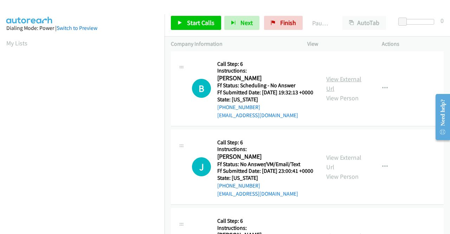
click at [349, 92] on link "View External Url" at bounding box center [343, 84] width 35 height 18
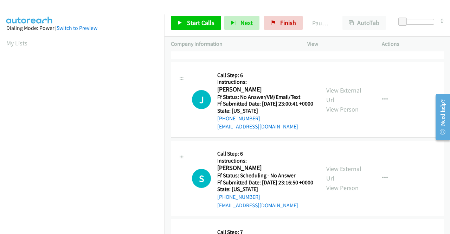
scroll to position [808, 0]
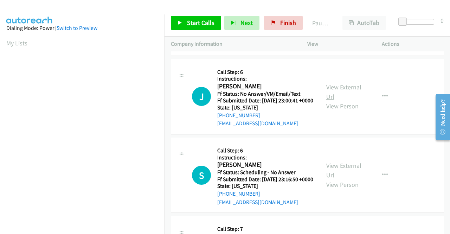
click at [333, 100] on link "View External Url" at bounding box center [343, 92] width 35 height 18
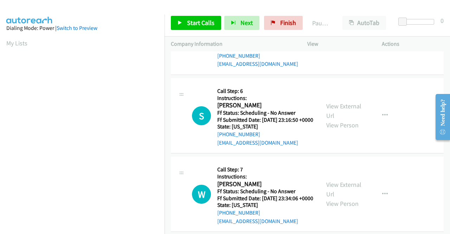
scroll to position [878, 0]
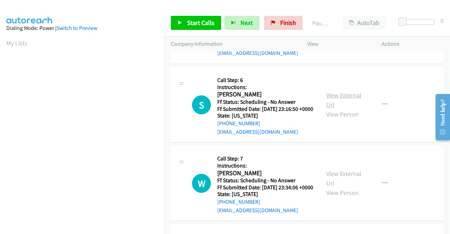
click at [342, 109] on link "View External Url" at bounding box center [343, 100] width 35 height 18
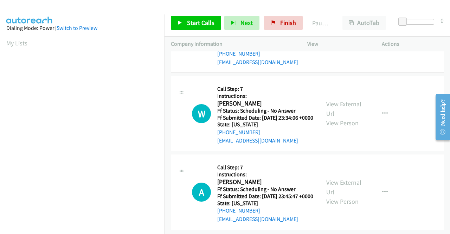
scroll to position [949, 0]
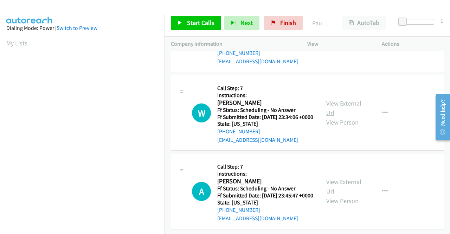
click at [332, 117] on link "View External Url" at bounding box center [343, 108] width 35 height 18
click at [329, 177] on link "View External Url" at bounding box center [343, 186] width 35 height 18
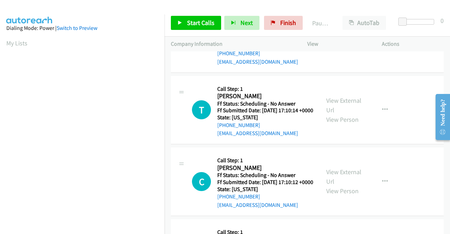
scroll to position [0, 0]
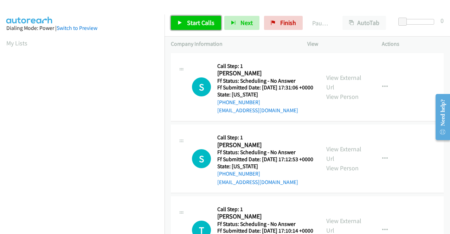
click at [202, 24] on span "Start Calls" at bounding box center [200, 23] width 27 height 8
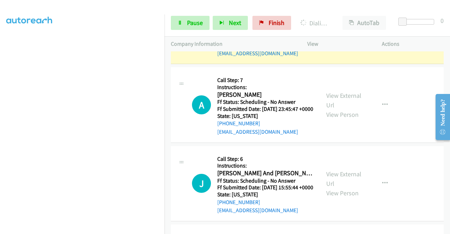
scroll to position [1265, 0]
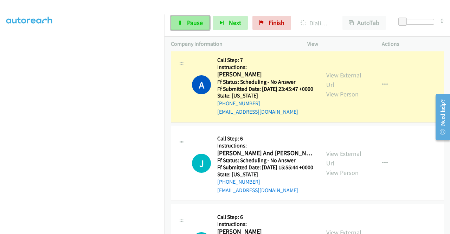
click at [195, 25] on span "Pause" at bounding box center [195, 23] width 16 height 8
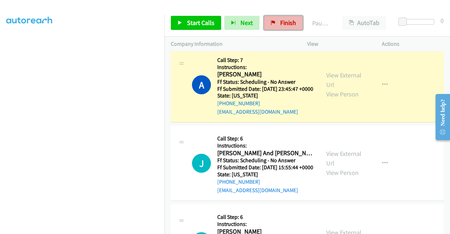
click at [283, 25] on span "Finish" at bounding box center [288, 23] width 16 height 8
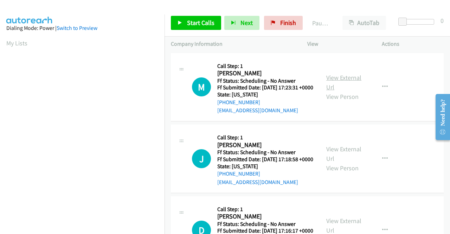
click at [353, 81] on link "View External Url" at bounding box center [343, 82] width 35 height 18
click at [338, 161] on link "View External Url" at bounding box center [343, 154] width 35 height 18
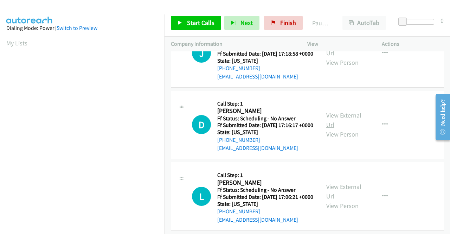
click at [335, 129] on link "View External Url" at bounding box center [343, 120] width 35 height 18
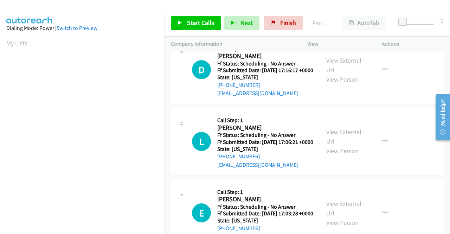
scroll to position [211, 0]
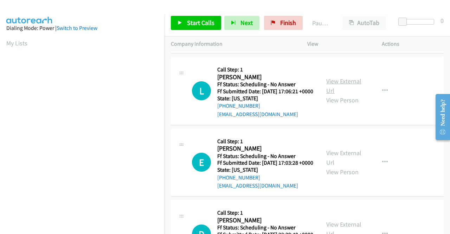
click at [326, 95] on link "View External Url" at bounding box center [343, 86] width 35 height 18
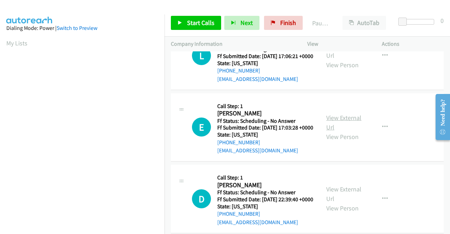
click at [351, 131] on link "View External Url" at bounding box center [343, 122] width 35 height 18
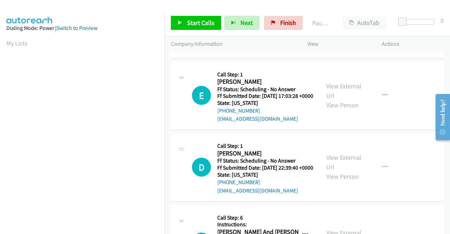
scroll to position [316, 0]
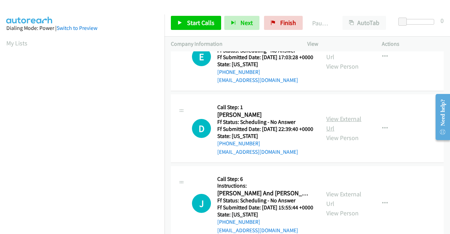
click at [338, 132] on link "View External Url" at bounding box center [343, 124] width 35 height 18
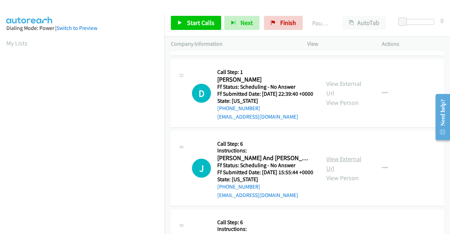
click at [332, 172] on link "View External Url" at bounding box center [343, 164] width 35 height 18
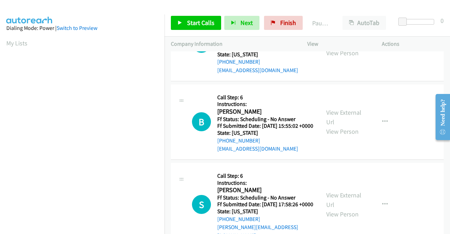
scroll to position [492, 0]
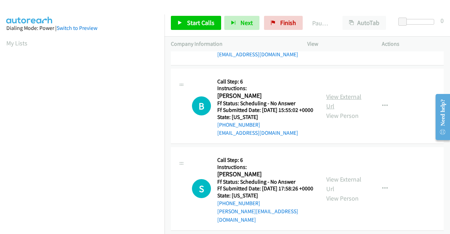
click at [340, 110] on link "View External Url" at bounding box center [343, 101] width 35 height 18
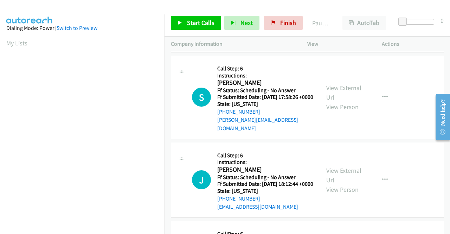
scroll to position [597, 0]
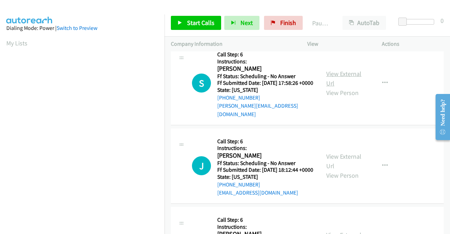
click at [340, 87] on link "View External Url" at bounding box center [343, 79] width 35 height 18
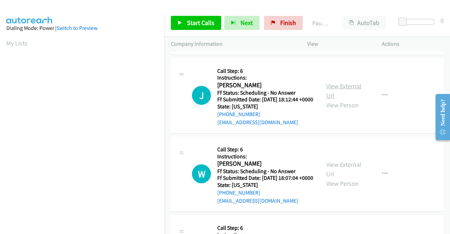
click at [339, 99] on link "View External Url" at bounding box center [343, 91] width 35 height 18
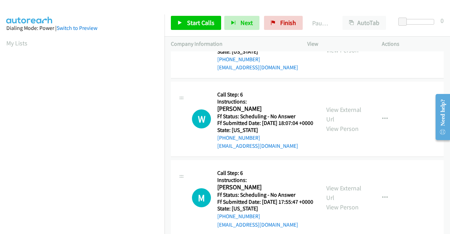
scroll to position [738, 0]
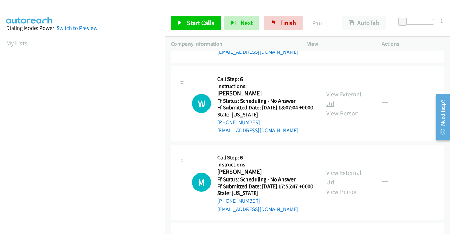
click at [338, 108] on link "View External Url" at bounding box center [343, 99] width 35 height 18
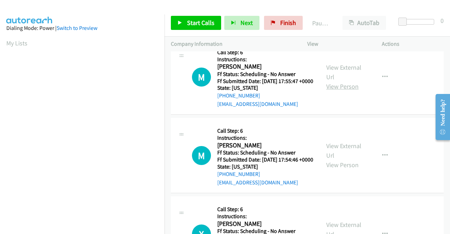
scroll to position [843, 0]
click at [336, 80] on link "View External Url" at bounding box center [343, 72] width 35 height 18
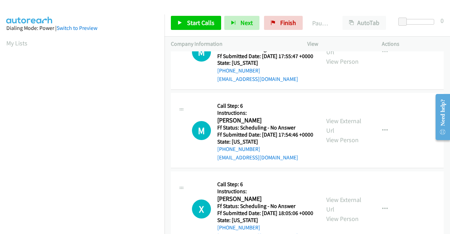
scroll to position [878, 0]
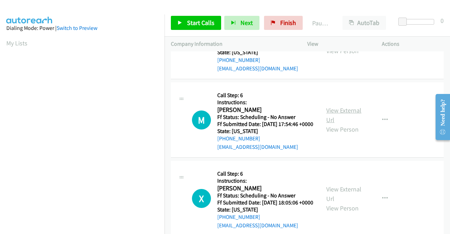
click at [341, 124] on link "View External Url" at bounding box center [343, 115] width 35 height 18
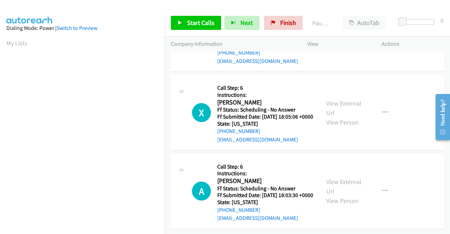
scroll to position [984, 0]
click at [337, 117] on link "View External Url" at bounding box center [343, 108] width 35 height 18
click at [346, 181] on link "View External Url" at bounding box center [343, 186] width 35 height 18
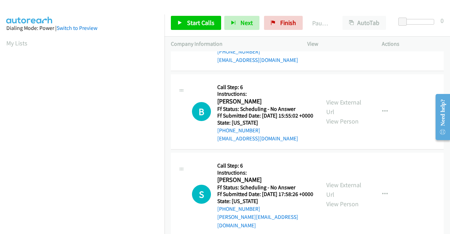
scroll to position [0, 0]
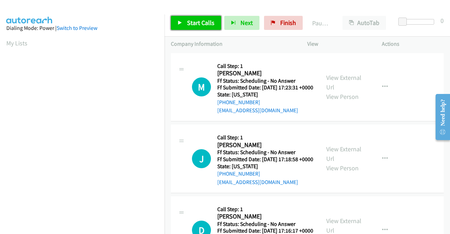
click at [190, 18] on link "Start Calls" at bounding box center [196, 23] width 50 height 14
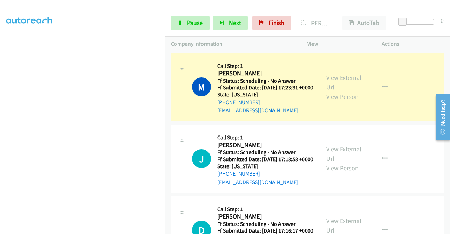
scroll to position [160, 0]
click at [175, 22] on link "Pause" at bounding box center [190, 23] width 39 height 14
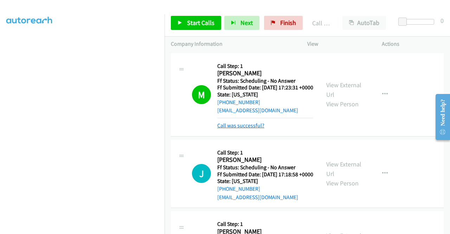
click at [230, 129] on link "Call was successful?" at bounding box center [240, 125] width 47 height 7
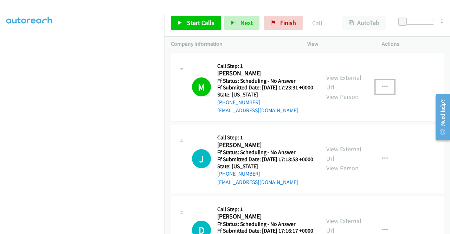
click at [382, 89] on icon "button" at bounding box center [385, 87] width 6 height 6
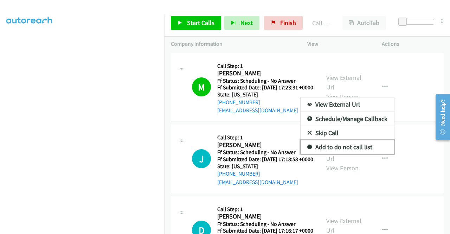
click at [327, 150] on link "Add to do not call list" at bounding box center [346, 147] width 93 height 14
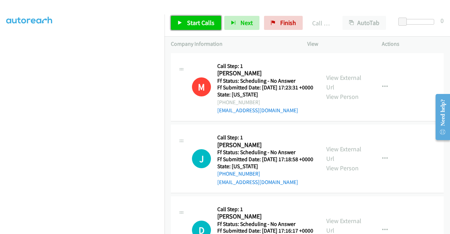
click at [197, 23] on span "Start Calls" at bounding box center [200, 23] width 27 height 8
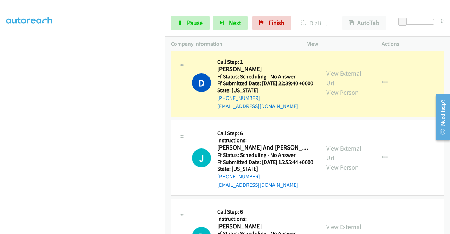
scroll to position [457, 0]
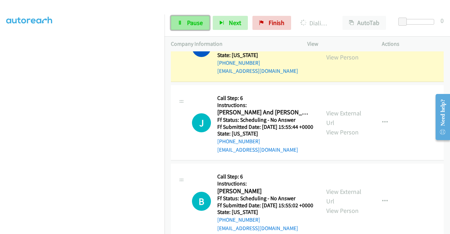
click at [198, 21] on span "Pause" at bounding box center [195, 23] width 16 height 8
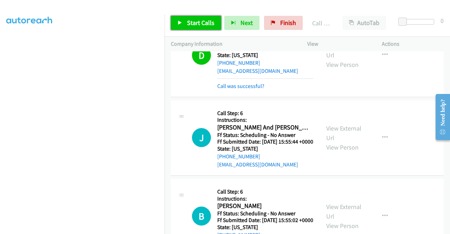
click at [209, 19] on span "Start Calls" at bounding box center [200, 23] width 27 height 8
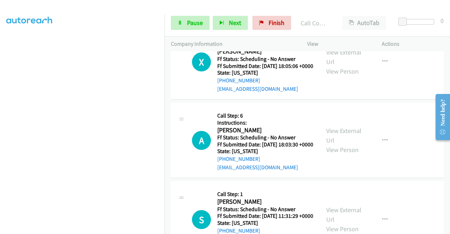
scroll to position [1230, 0]
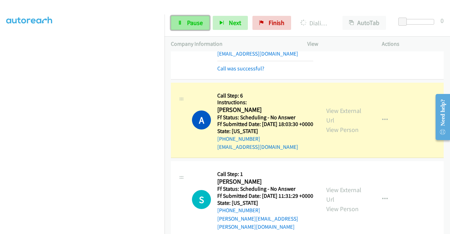
click at [196, 24] on span "Pause" at bounding box center [195, 23] width 16 height 8
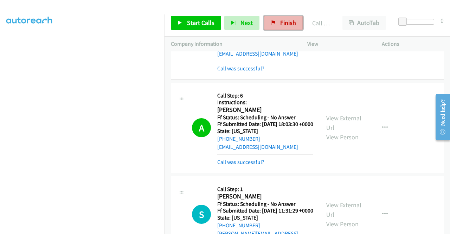
click at [297, 21] on link "Finish" at bounding box center [283, 23] width 39 height 14
